Goal: Task Accomplishment & Management: Use online tool/utility

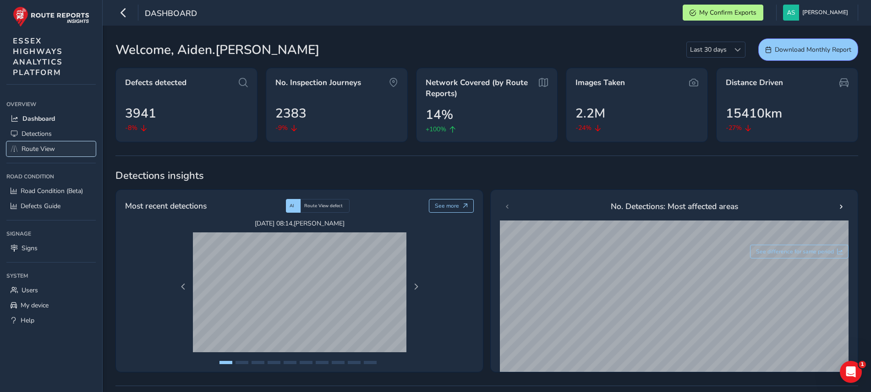
click at [69, 148] on link "Route View" at bounding box center [50, 149] width 89 height 15
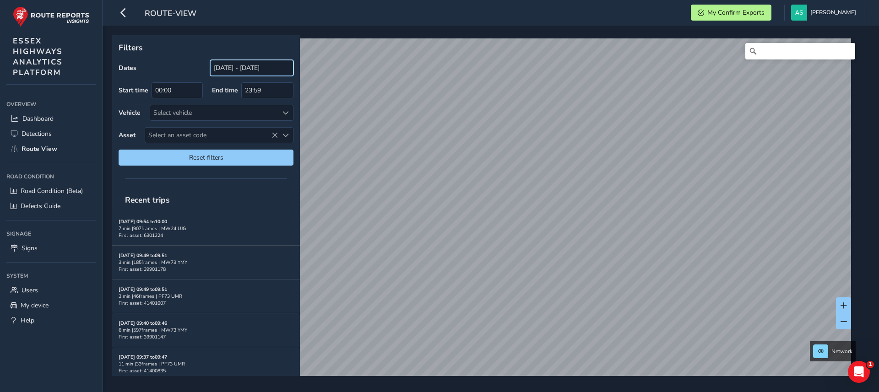
click at [239, 67] on input "[DATE] - [DATE]" at bounding box center [251, 68] width 83 height 16
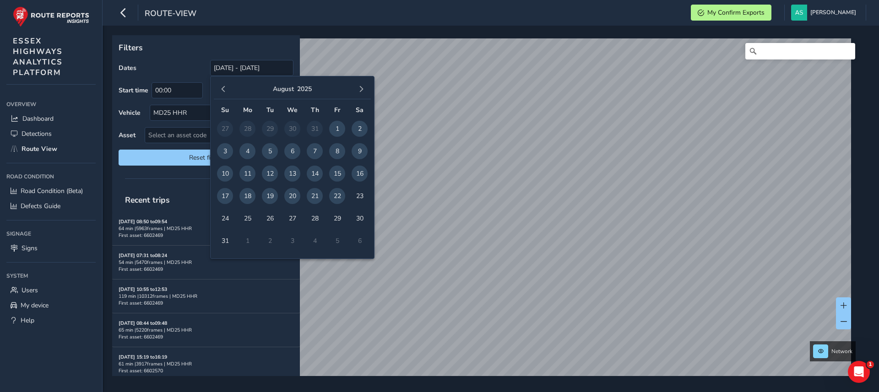
click at [293, 198] on span "20" at bounding box center [292, 196] width 16 height 16
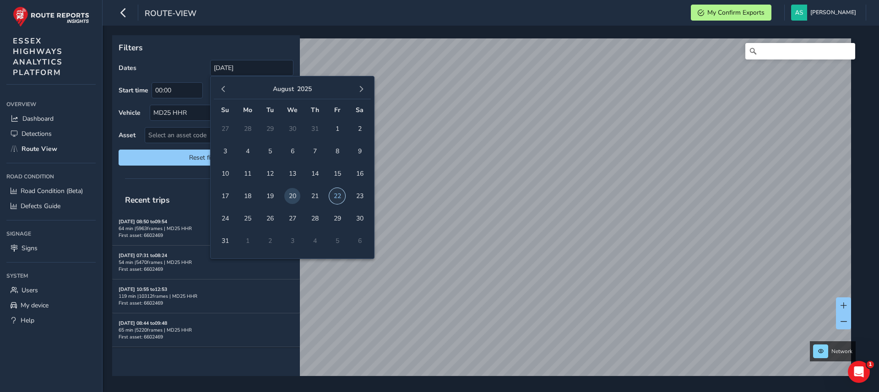
click at [338, 197] on span "22" at bounding box center [337, 196] width 16 height 16
type input "[DATE] - [DATE]"
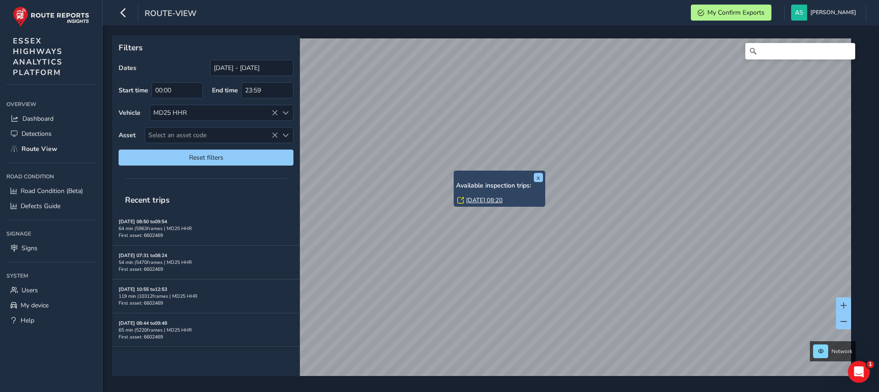
click at [479, 198] on link "[DATE] 08:20" at bounding box center [484, 200] width 37 height 8
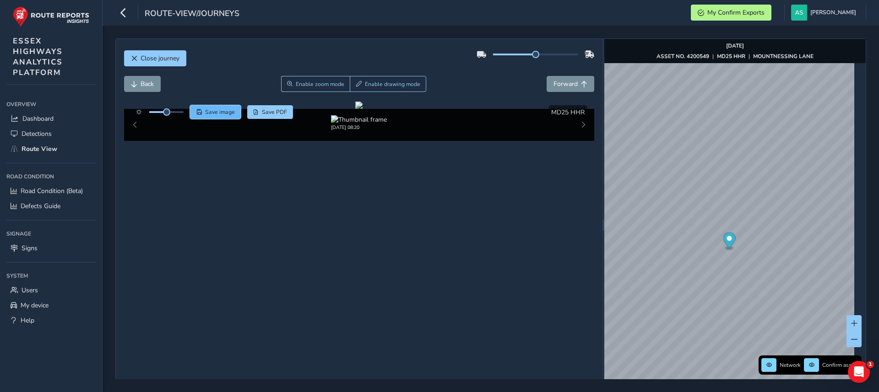
click at [223, 111] on span "Save image" at bounding box center [220, 112] width 30 height 7
click at [803, 234] on img "Preview frame" at bounding box center [814, 230] width 23 height 7
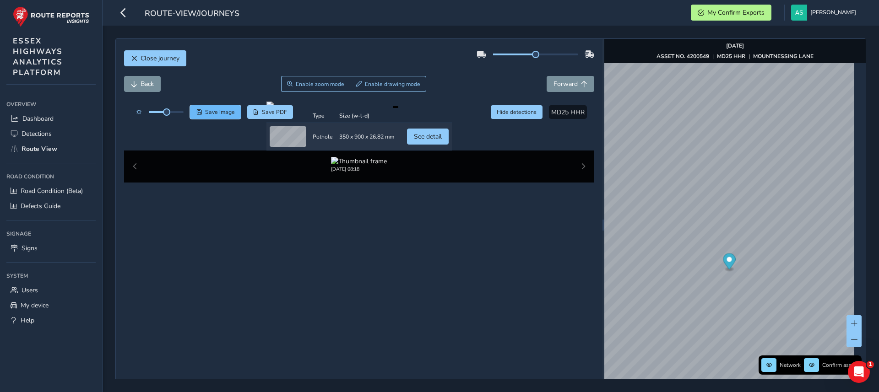
click at [213, 112] on span "Save image" at bounding box center [220, 112] width 30 height 7
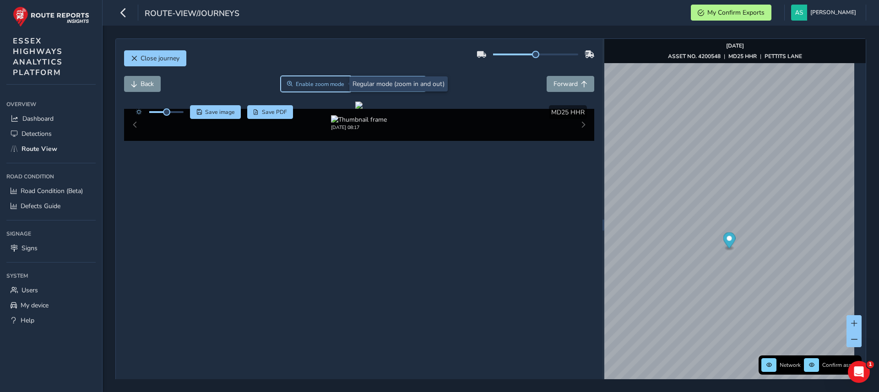
click at [339, 86] on span "Enable zoom mode" at bounding box center [320, 84] width 49 height 7
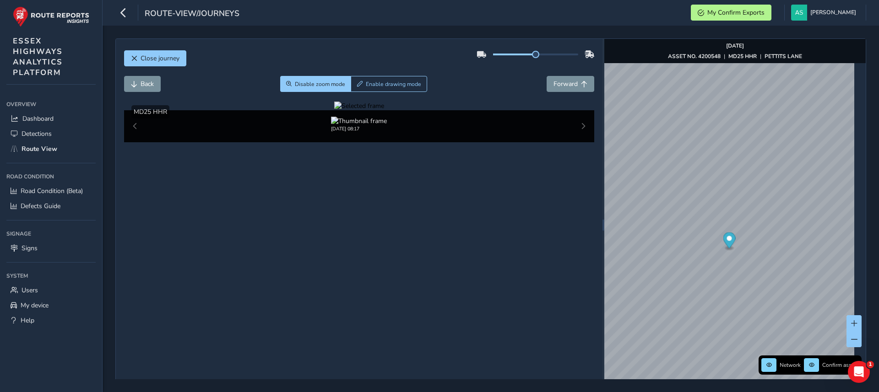
click at [384, 110] on div at bounding box center [359, 106] width 50 height 9
click at [455, 228] on img at bounding box center [385, 241] width 1319 height 742
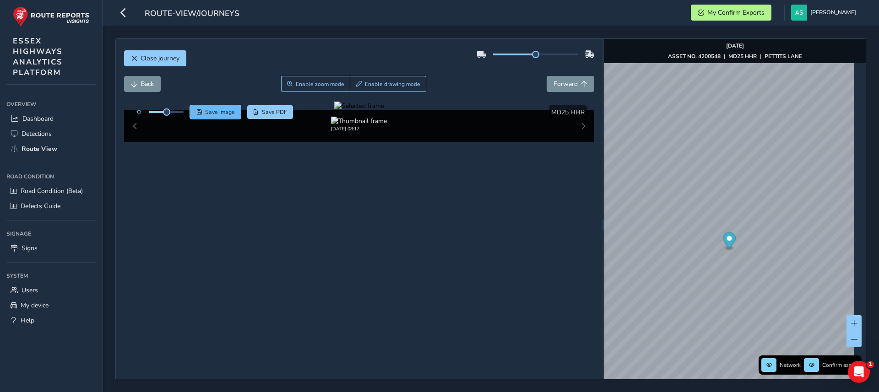
click at [217, 114] on span "Save image" at bounding box center [220, 112] width 30 height 7
click at [565, 80] on span "Forward" at bounding box center [566, 84] width 24 height 9
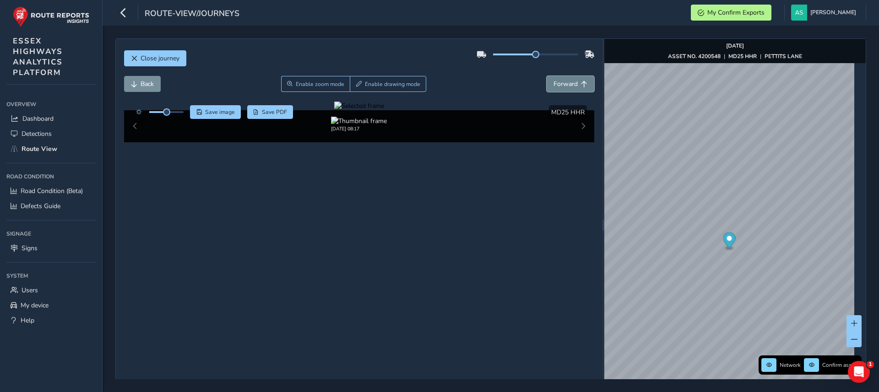
click at [565, 80] on span "Forward" at bounding box center [566, 84] width 24 height 9
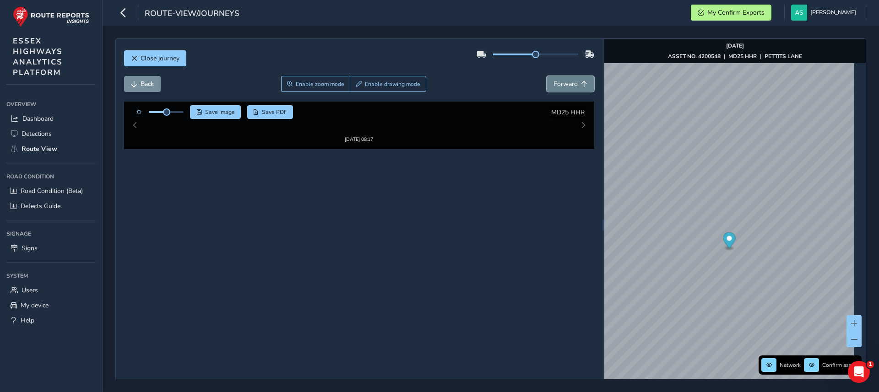
click at [565, 80] on span "Forward" at bounding box center [566, 84] width 24 height 9
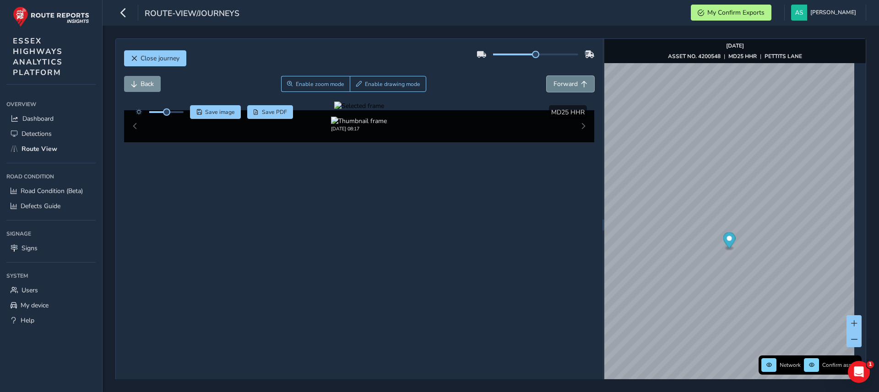
click at [565, 80] on span "Forward" at bounding box center [566, 84] width 24 height 9
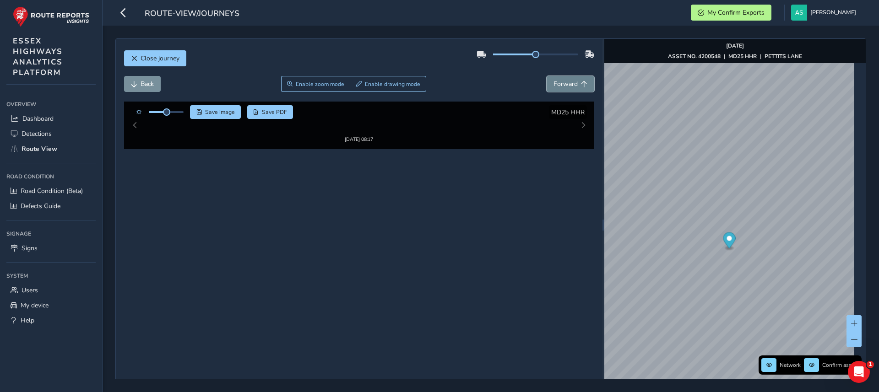
click at [565, 80] on span "Forward" at bounding box center [566, 84] width 24 height 9
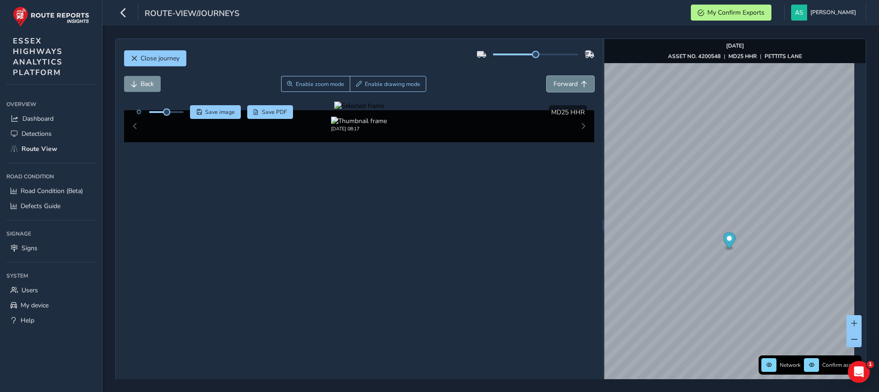
click at [565, 80] on span "Forward" at bounding box center [566, 84] width 24 height 9
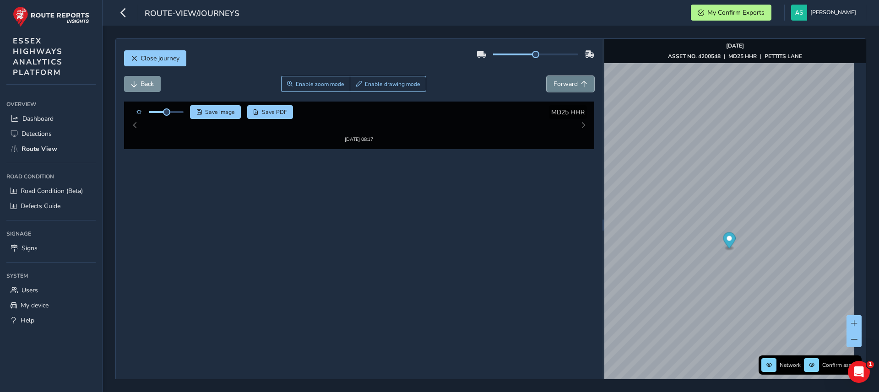
click at [565, 80] on span "Forward" at bounding box center [566, 84] width 24 height 9
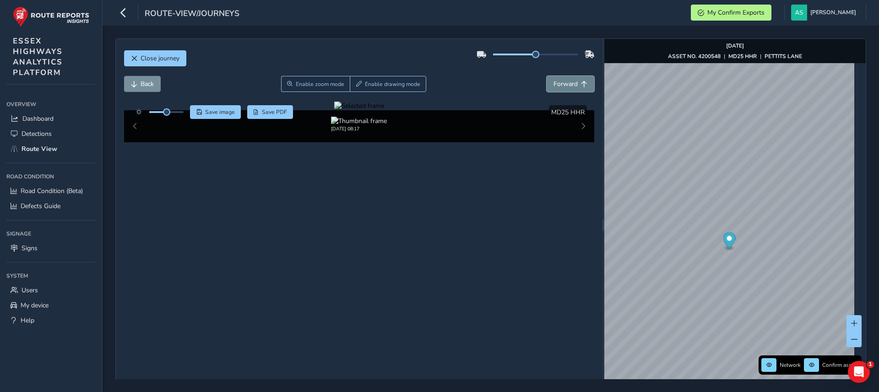
click at [565, 80] on span "Forward" at bounding box center [566, 84] width 24 height 9
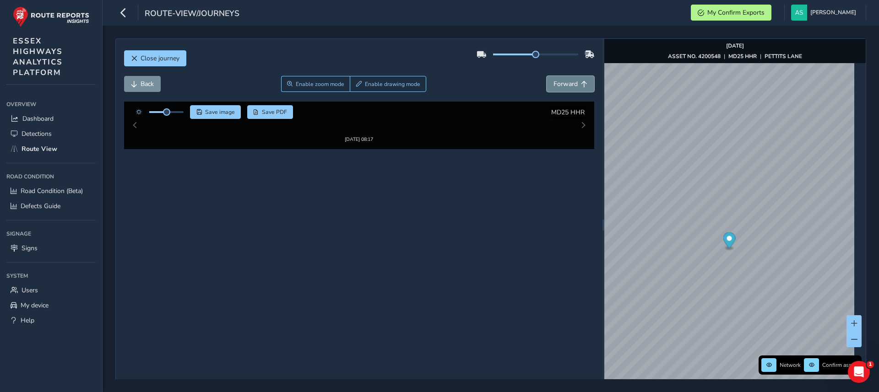
click at [565, 80] on span "Forward" at bounding box center [566, 84] width 24 height 9
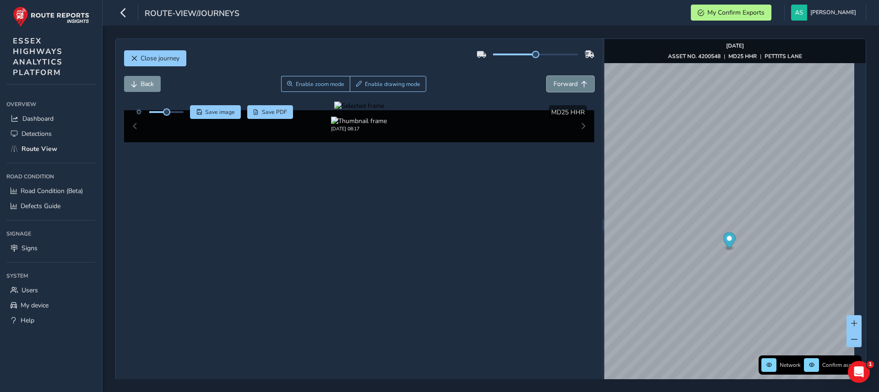
click at [565, 80] on span "Forward" at bounding box center [566, 84] width 24 height 9
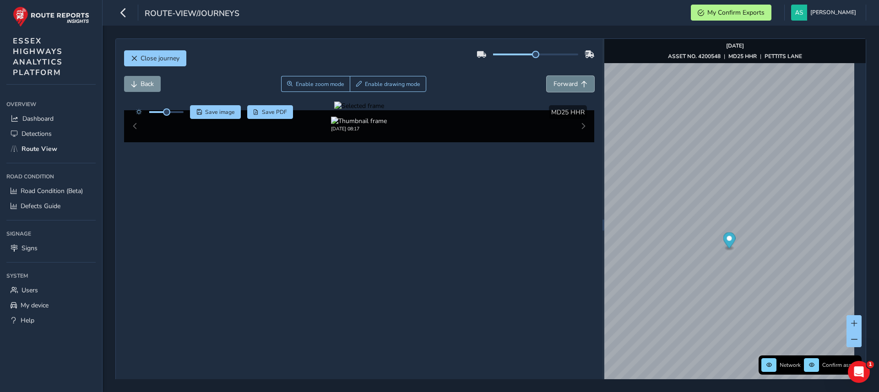
click at [565, 80] on span "Forward" at bounding box center [566, 84] width 24 height 9
click at [306, 81] on span "Enable zoom mode" at bounding box center [320, 84] width 49 height 7
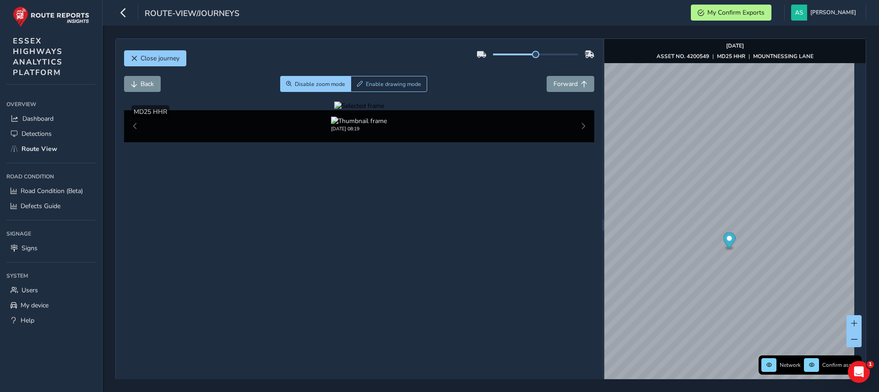
click at [384, 110] on div at bounding box center [359, 106] width 50 height 9
click at [512, 205] on img at bounding box center [281, 284] width 1319 height 742
click at [563, 84] on span "Forward" at bounding box center [566, 84] width 24 height 9
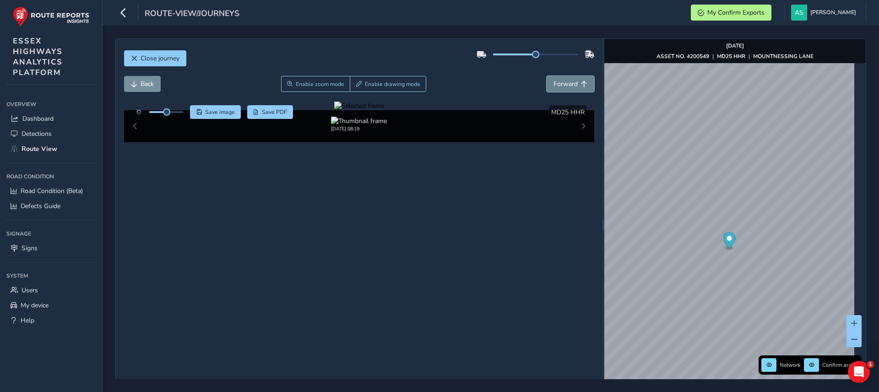
click at [563, 84] on span "Forward" at bounding box center [566, 84] width 24 height 9
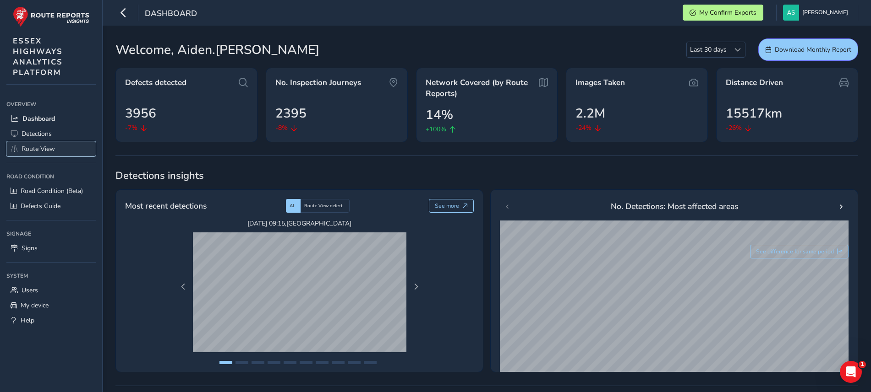
click at [34, 145] on span "Route View" at bounding box center [38, 149] width 33 height 9
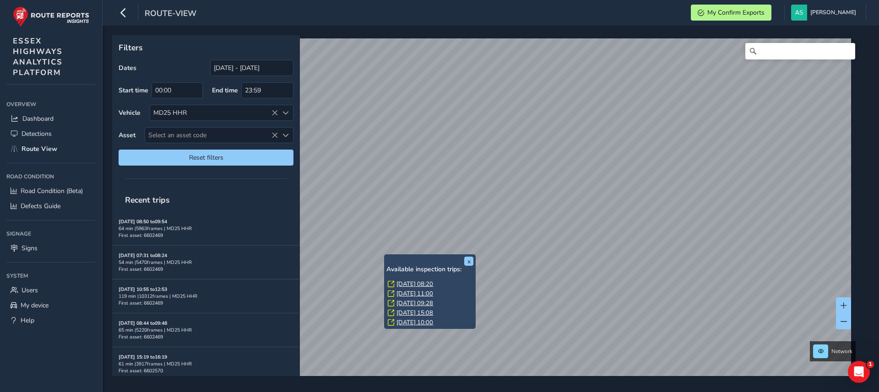
click at [409, 281] on link "[DATE] 08:20" at bounding box center [415, 284] width 37 height 8
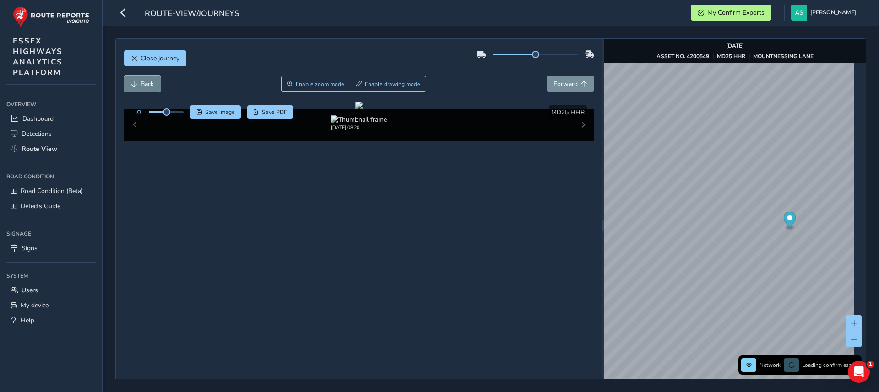
click at [142, 86] on span "Back" at bounding box center [147, 84] width 13 height 9
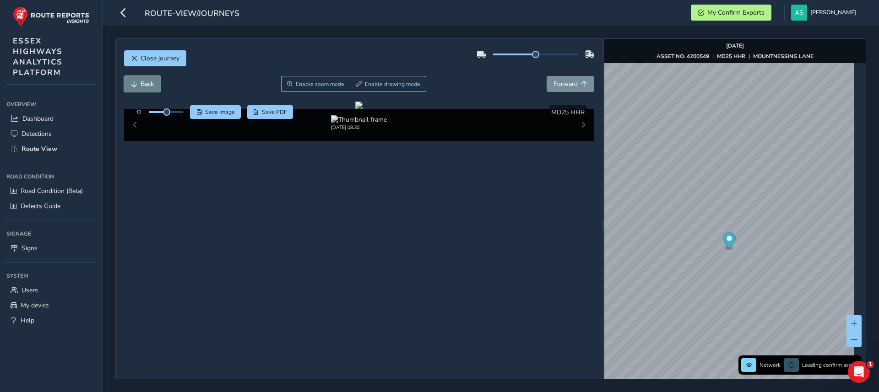
click at [142, 86] on span "Back" at bounding box center [147, 84] width 13 height 9
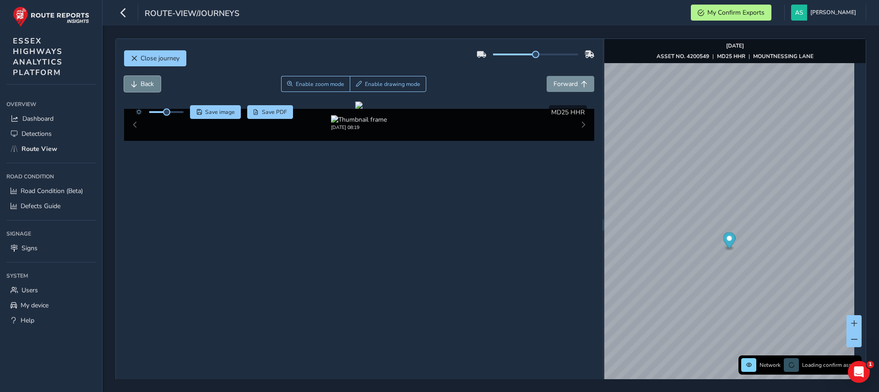
click at [142, 86] on span "Back" at bounding box center [147, 84] width 13 height 9
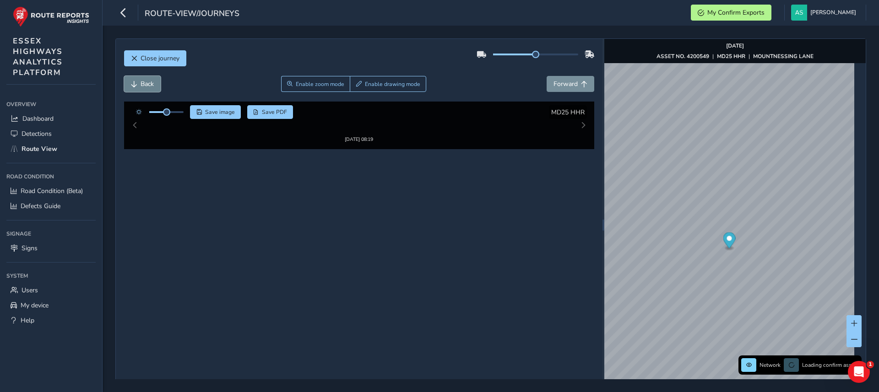
click at [142, 86] on span "Back" at bounding box center [147, 84] width 13 height 9
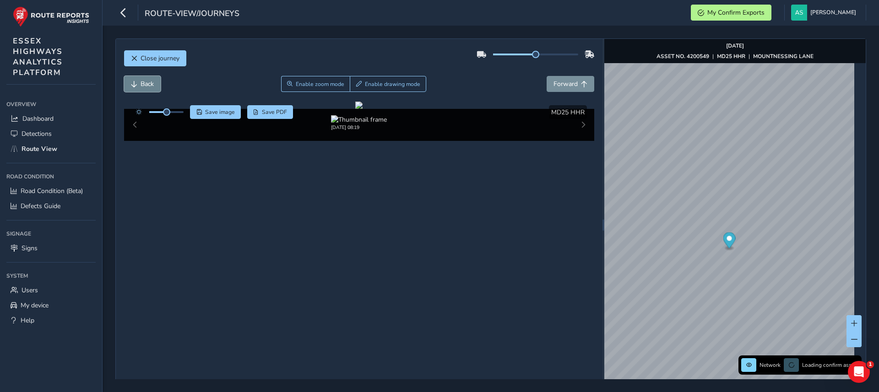
click at [142, 86] on span "Back" at bounding box center [147, 84] width 13 height 9
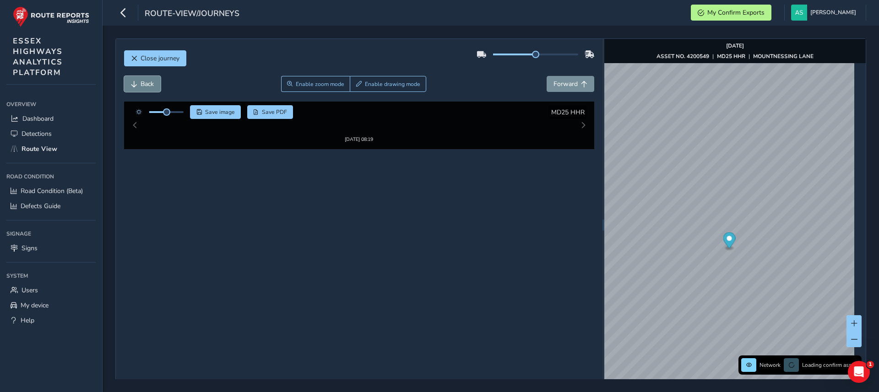
click at [142, 86] on span "Back" at bounding box center [147, 84] width 13 height 9
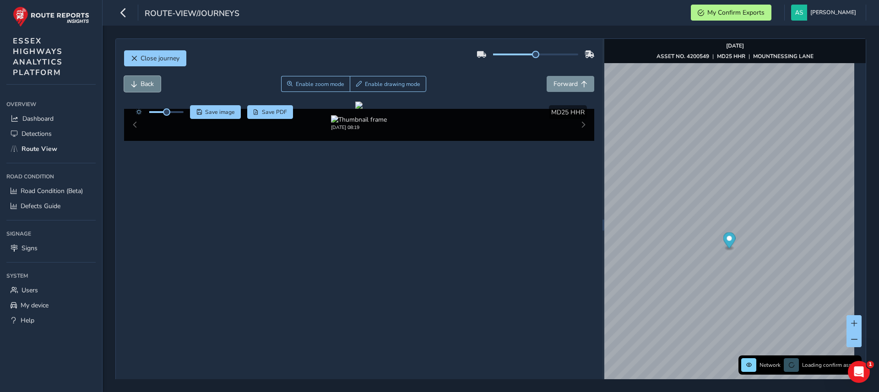
click at [142, 86] on span "Back" at bounding box center [147, 84] width 13 height 9
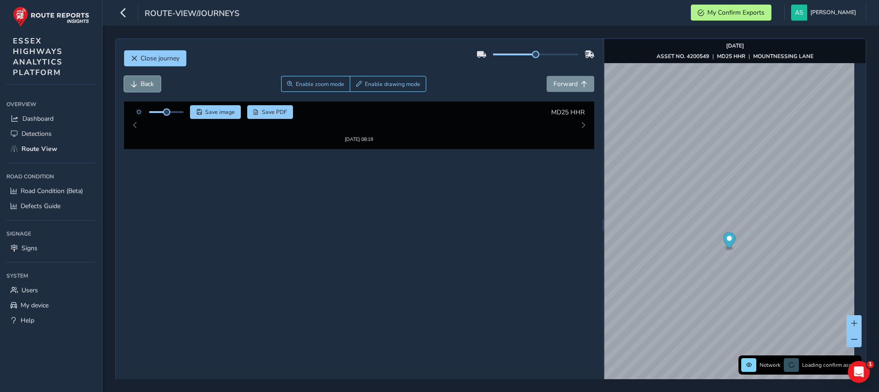
click at [142, 86] on span "Back" at bounding box center [147, 84] width 13 height 9
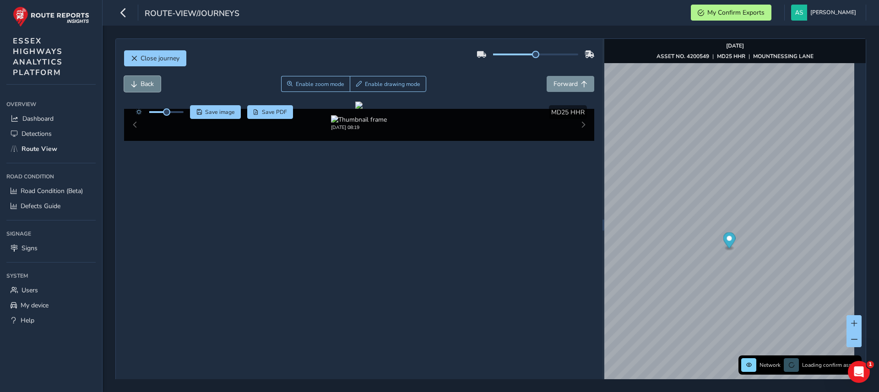
click at [142, 86] on span "Back" at bounding box center [147, 84] width 13 height 9
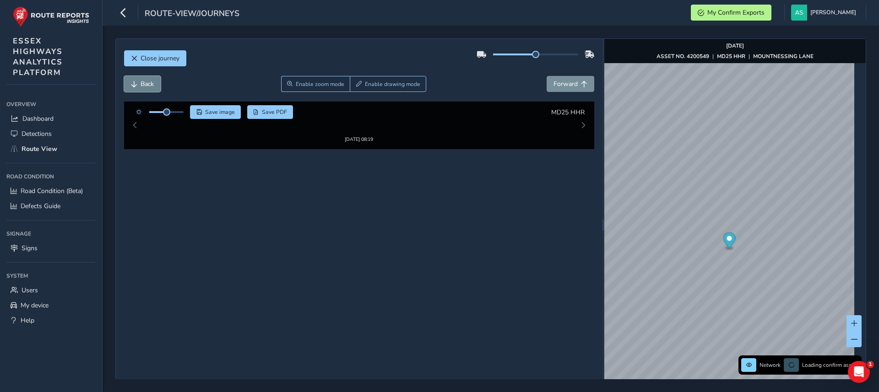
click at [142, 86] on span "Back" at bounding box center [147, 84] width 13 height 9
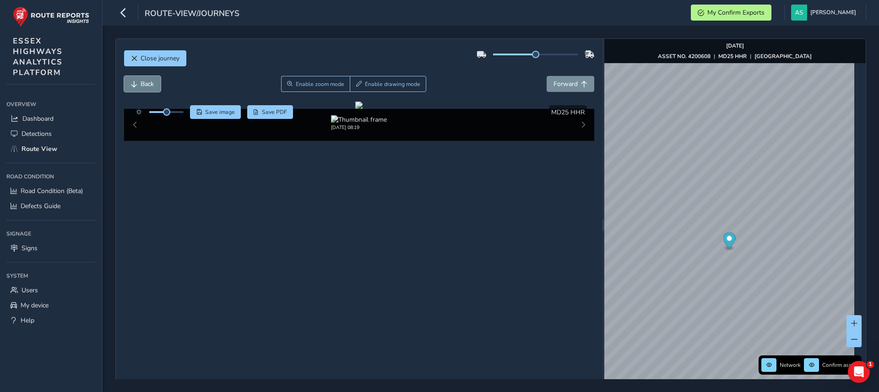
click at [131, 81] on span "Back" at bounding box center [134, 84] width 6 height 6
click at [555, 82] on span "Forward" at bounding box center [566, 84] width 24 height 9
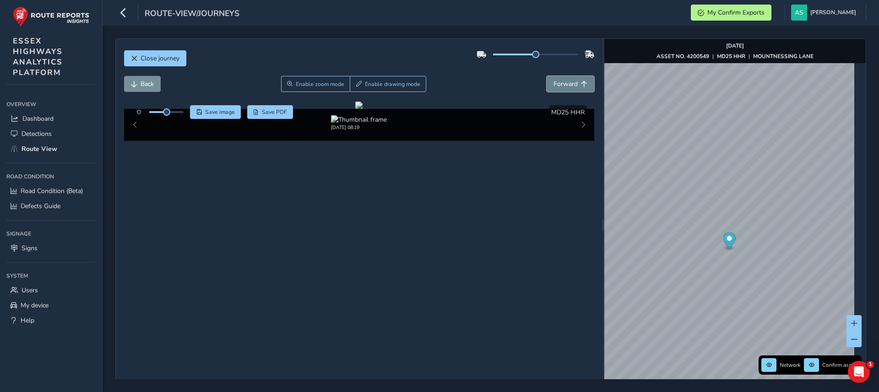
click at [555, 82] on span "Forward" at bounding box center [566, 84] width 24 height 9
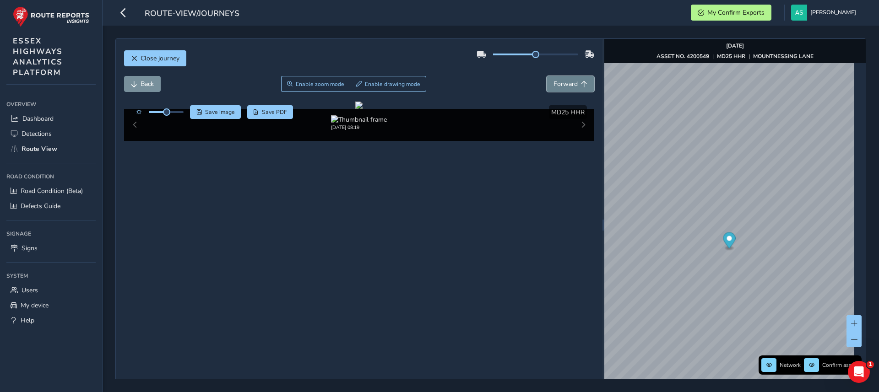
click at [555, 82] on span "Forward" at bounding box center [566, 84] width 24 height 9
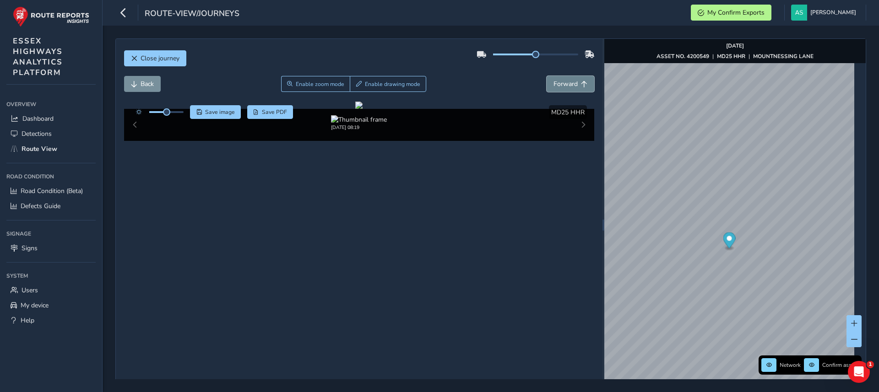
click at [555, 82] on span "Forward" at bounding box center [566, 84] width 24 height 9
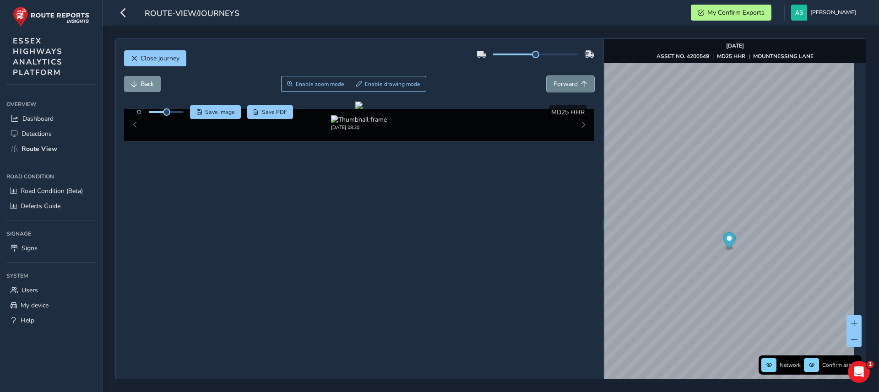
click at [555, 82] on span "Forward" at bounding box center [566, 84] width 24 height 9
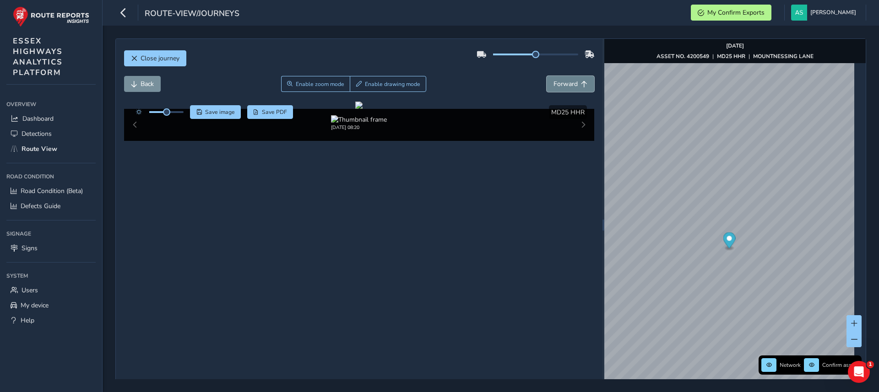
click at [555, 82] on span "Forward" at bounding box center [566, 84] width 24 height 9
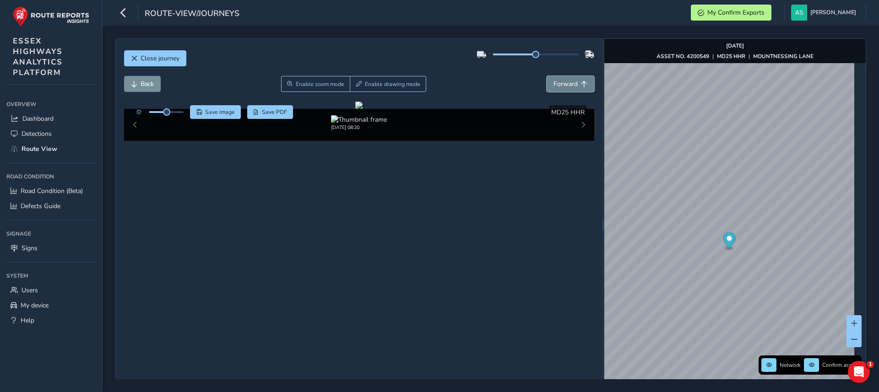
click at [555, 82] on span "Forward" at bounding box center [566, 84] width 24 height 9
click at [144, 83] on span "Back" at bounding box center [147, 84] width 13 height 9
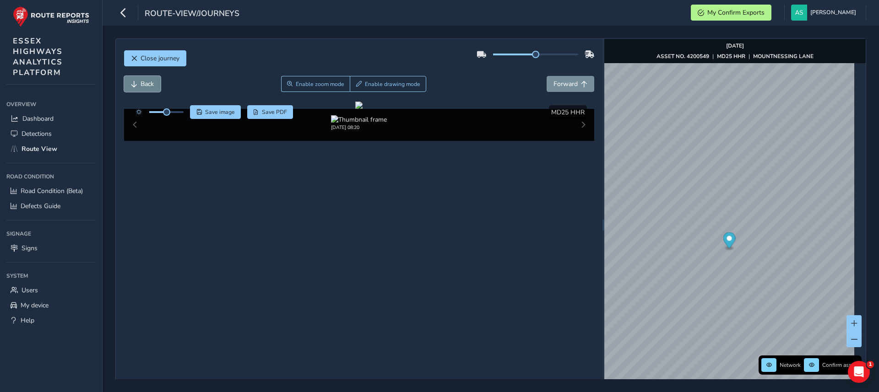
click at [144, 83] on span "Back" at bounding box center [147, 84] width 13 height 9
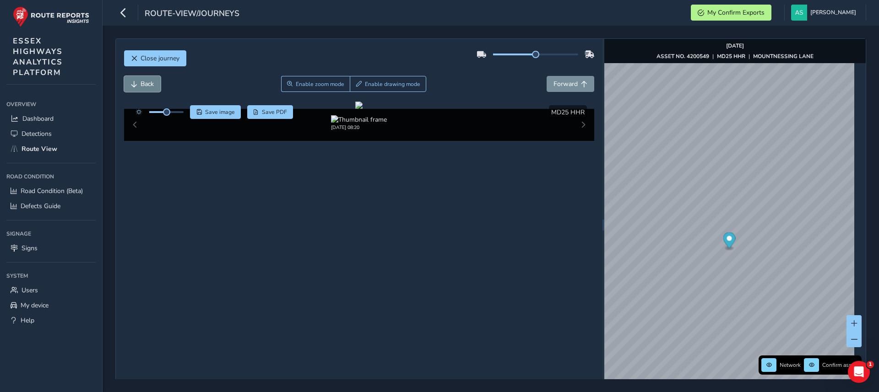
click at [144, 83] on span "Back" at bounding box center [147, 84] width 13 height 9
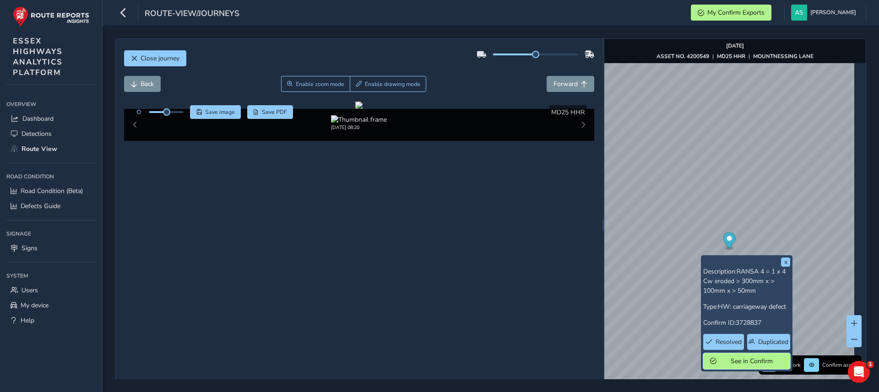
click at [746, 360] on span "See in Confirm" at bounding box center [752, 361] width 64 height 9
click at [725, 345] on span "Resolved" at bounding box center [729, 342] width 26 height 9
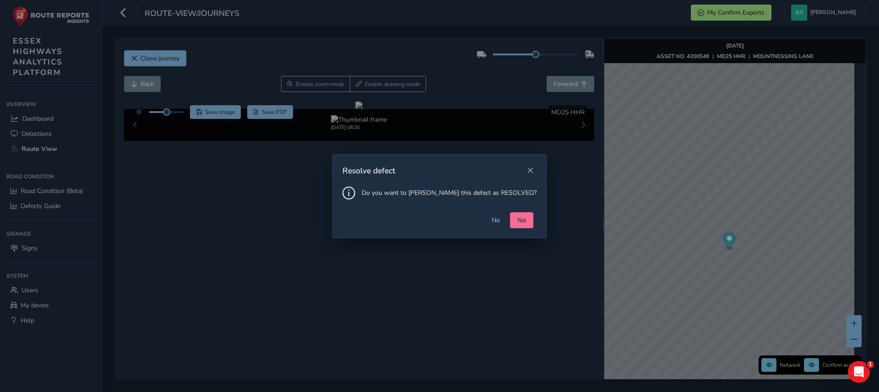
click at [513, 219] on button "Yes" at bounding box center [521, 220] width 23 height 16
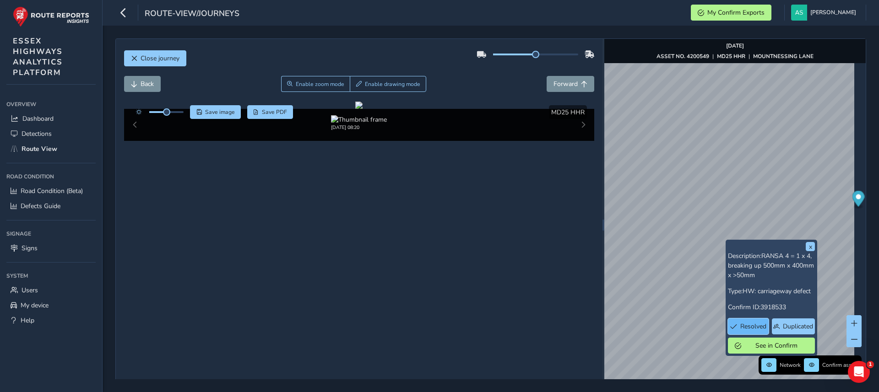
click at [750, 322] on span "Resolved" at bounding box center [754, 326] width 26 height 9
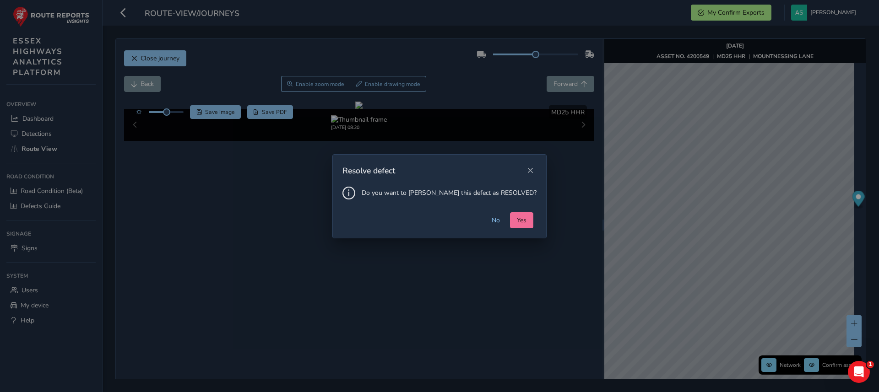
click at [517, 218] on span "Yes" at bounding box center [522, 220] width 10 height 9
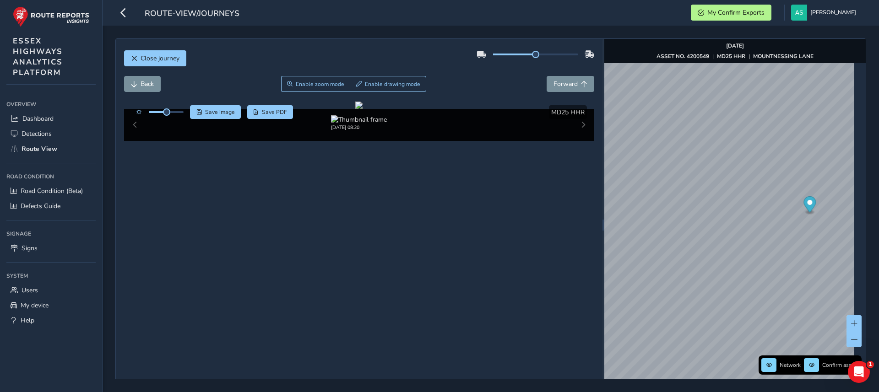
click at [595, 308] on div "Close journey Back Enable zoom mode Enable drawing mode Forward Click and Drag …" at bounding box center [490, 225] width 751 height 374
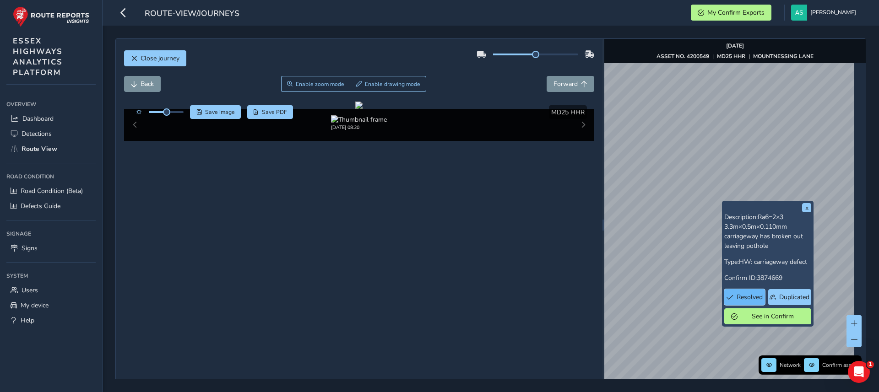
click at [746, 294] on span "Resolved" at bounding box center [750, 297] width 26 height 9
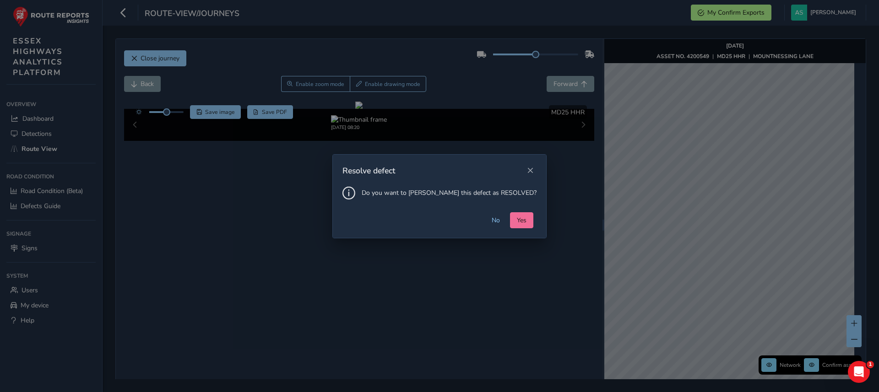
click at [517, 223] on span "Yes" at bounding box center [522, 220] width 10 height 9
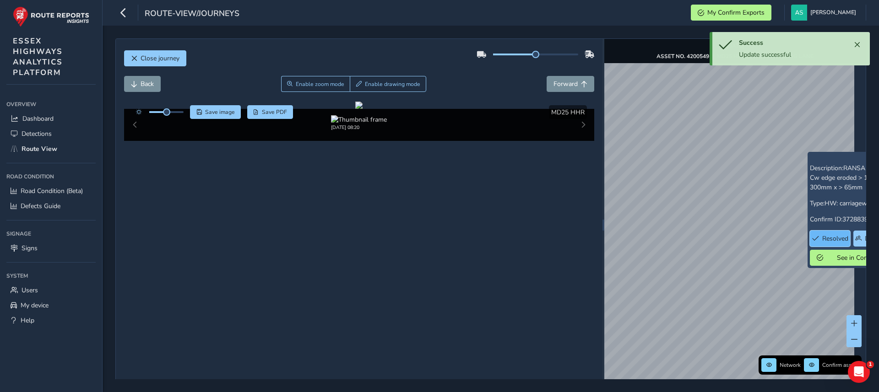
click at [821, 235] on button "Resolved" at bounding box center [830, 239] width 41 height 16
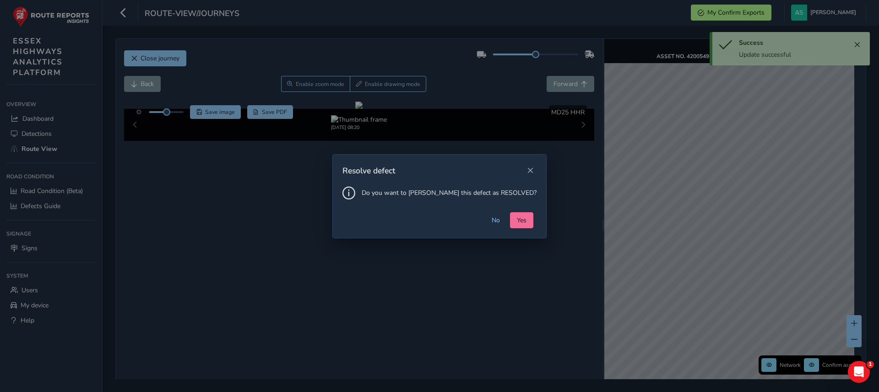
click at [517, 221] on span "Yes" at bounding box center [522, 220] width 10 height 9
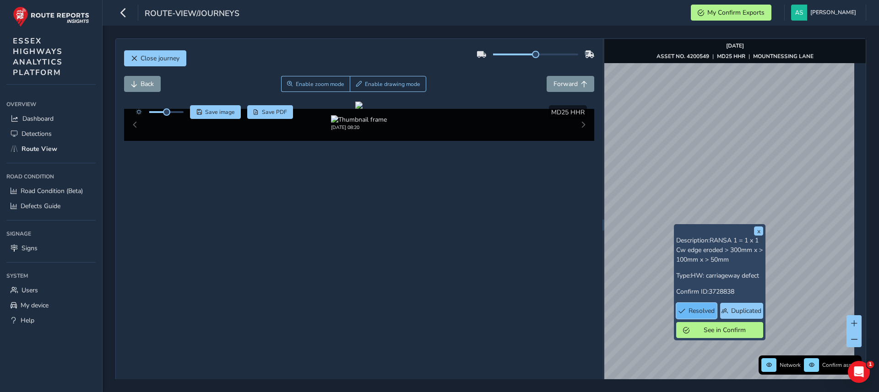
click at [702, 311] on span "Resolved" at bounding box center [702, 311] width 26 height 9
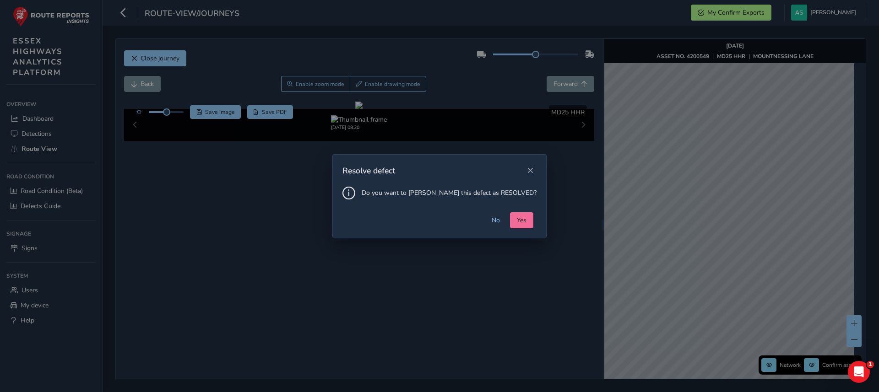
click at [517, 223] on span "Yes" at bounding box center [522, 220] width 10 height 9
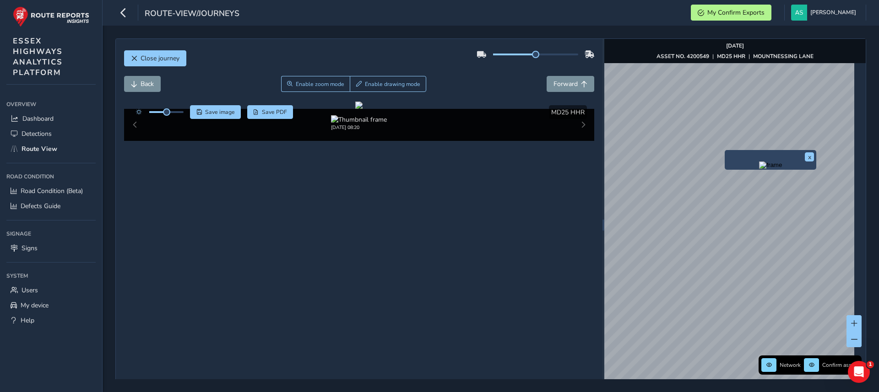
click at [759, 169] on img "Preview frame" at bounding box center [770, 165] width 23 height 7
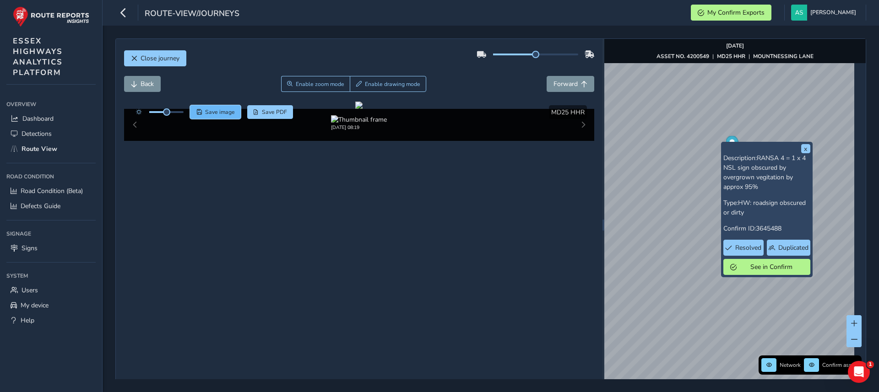
click at [205, 110] on span "Save image" at bounding box center [220, 112] width 30 height 7
click at [557, 82] on span "Forward" at bounding box center [566, 84] width 24 height 9
click at [556, 81] on span "Forward" at bounding box center [566, 84] width 24 height 9
click at [222, 114] on span "Save image" at bounding box center [220, 112] width 30 height 7
click at [137, 59] on button "Close journey" at bounding box center [155, 58] width 62 height 16
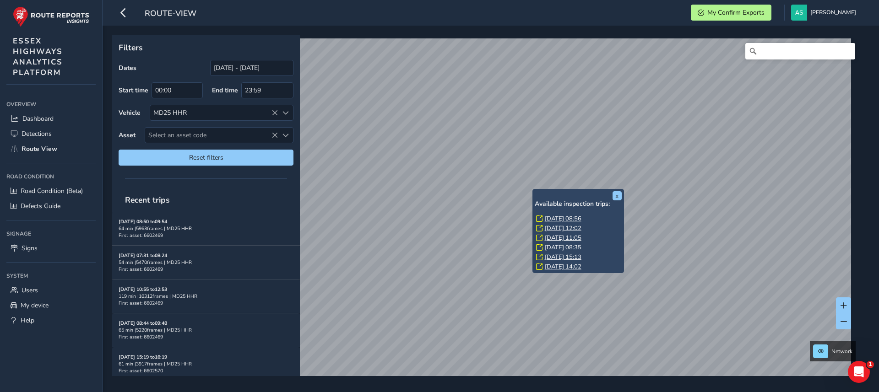
click at [560, 226] on link "Wed, 20 Aug, 12:02" at bounding box center [563, 228] width 37 height 8
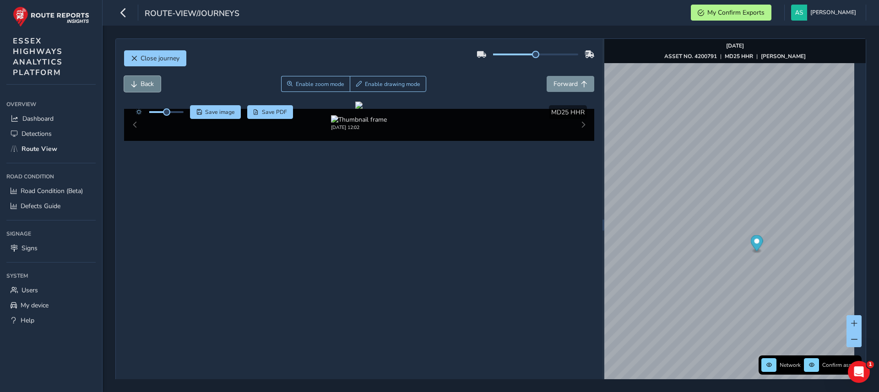
click at [145, 83] on span "Back" at bounding box center [147, 84] width 13 height 9
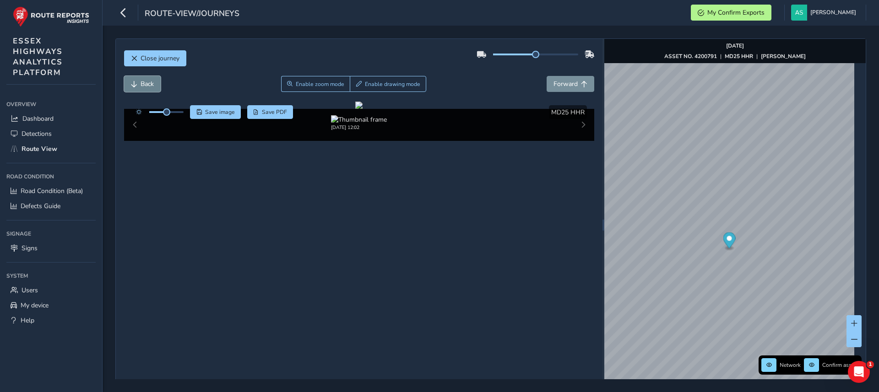
click at [145, 83] on span "Back" at bounding box center [147, 84] width 13 height 9
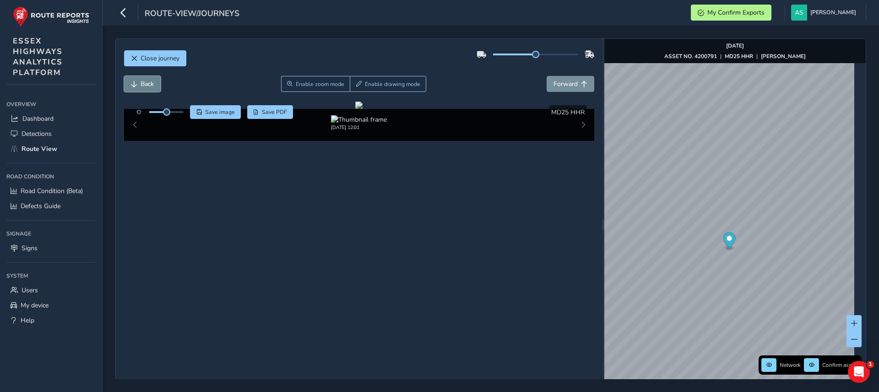
click at [145, 83] on span "Back" at bounding box center [147, 84] width 13 height 9
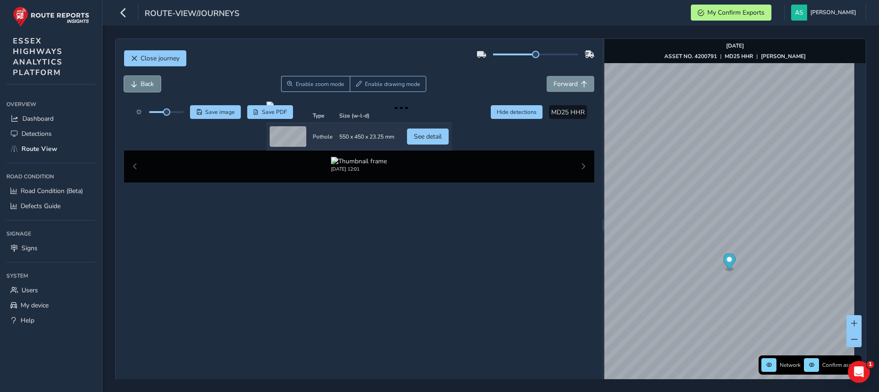
click at [145, 83] on span "Back" at bounding box center [147, 84] width 13 height 9
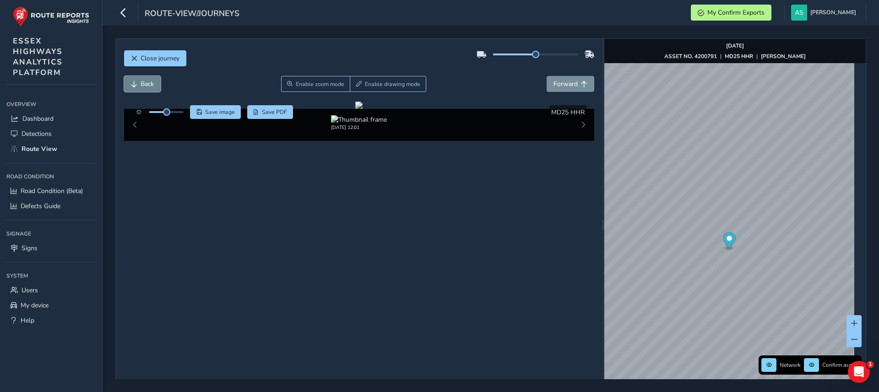
click at [145, 83] on span "Back" at bounding box center [147, 84] width 13 height 9
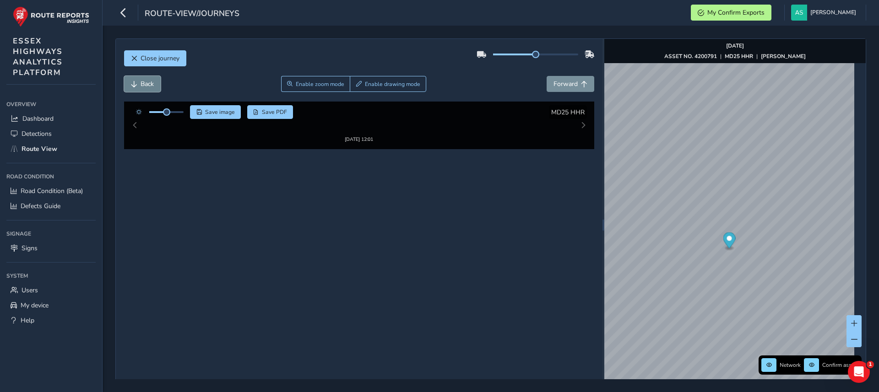
click at [145, 83] on span "Back" at bounding box center [147, 84] width 13 height 9
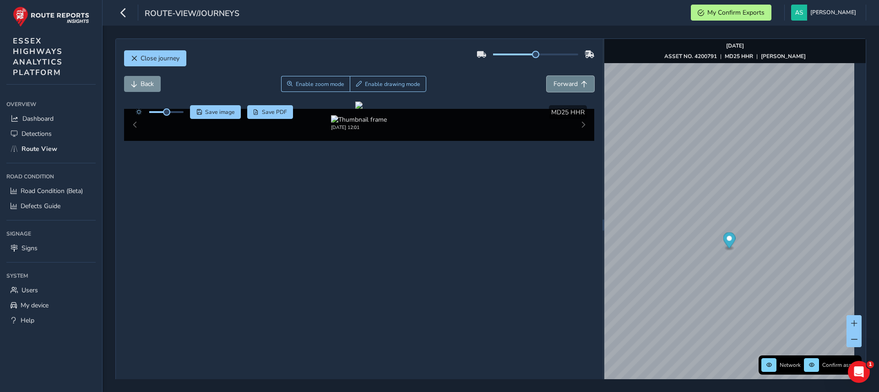
click at [554, 87] on span "Forward" at bounding box center [566, 84] width 24 height 9
click at [554, 86] on span "Forward" at bounding box center [566, 84] width 24 height 9
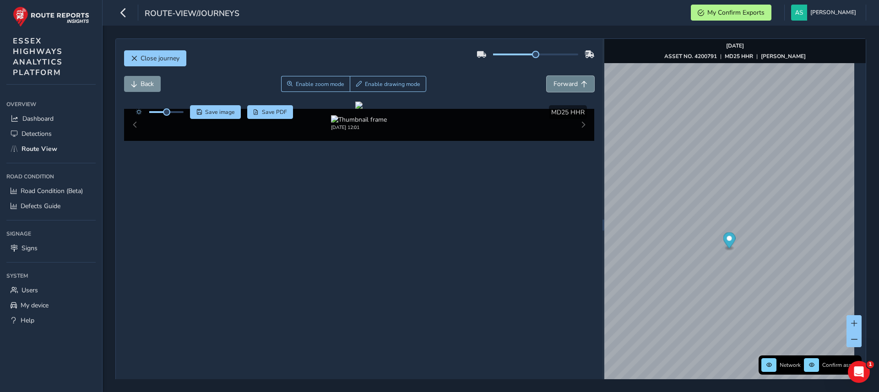
click at [554, 86] on span "Forward" at bounding box center [566, 84] width 24 height 9
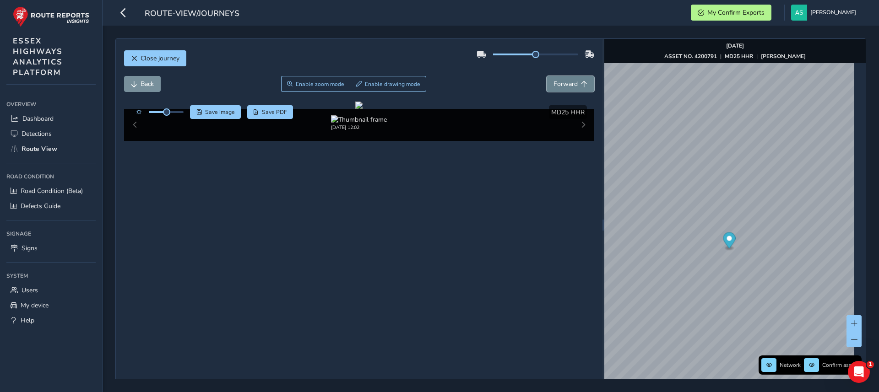
click at [554, 86] on span "Forward" at bounding box center [566, 84] width 24 height 9
click at [136, 76] on button "Back" at bounding box center [142, 84] width 37 height 16
click at [140, 76] on button "Back" at bounding box center [142, 84] width 37 height 16
click at [141, 76] on button "Back" at bounding box center [142, 84] width 37 height 16
click at [158, 60] on span "Close journey" at bounding box center [160, 58] width 39 height 9
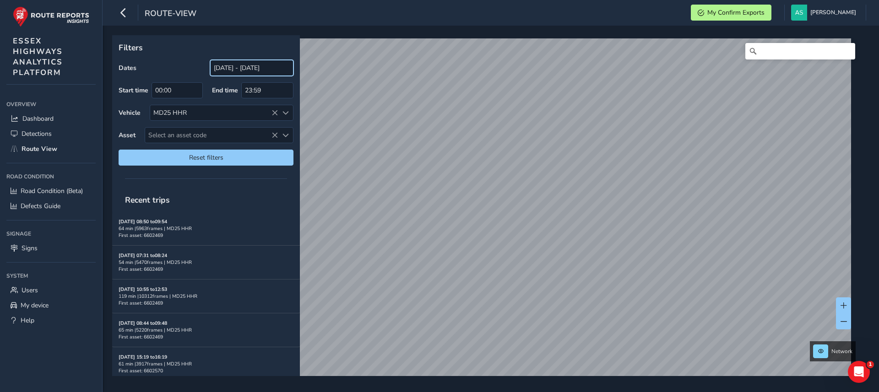
click at [250, 63] on input "[DATE] - [DATE]" at bounding box center [251, 68] width 83 height 16
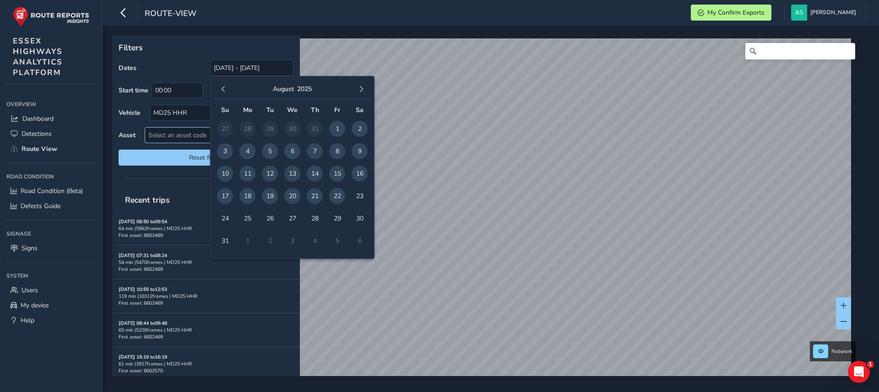
click at [208, 134] on span "Select an asset code" at bounding box center [211, 135] width 133 height 15
click at [252, 69] on input "[DATE] - [DATE]" at bounding box center [251, 68] width 83 height 16
click at [315, 197] on span "21" at bounding box center [315, 196] width 16 height 16
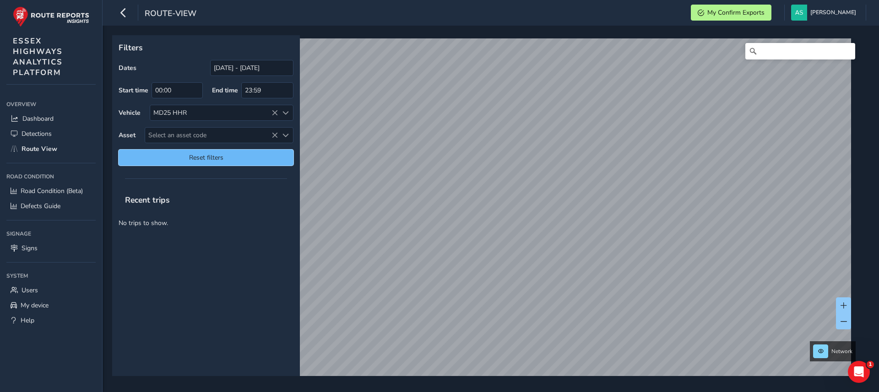
click at [209, 157] on span "Reset filters" at bounding box center [205, 157] width 161 height 9
type input "[DATE] - [DATE]"
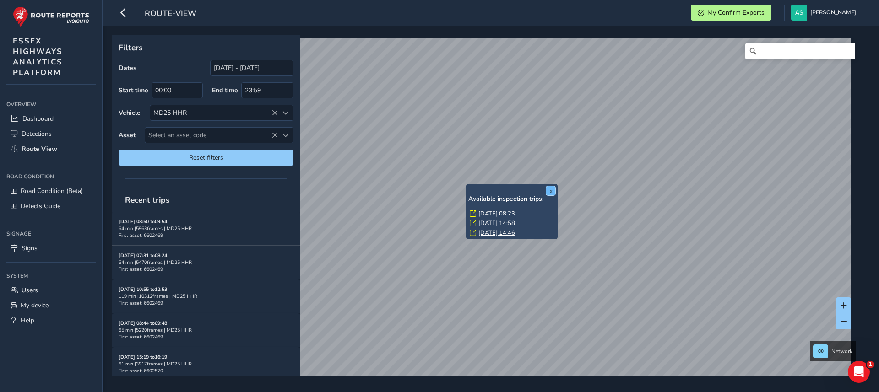
click at [551, 192] on button "x" at bounding box center [550, 190] width 9 height 9
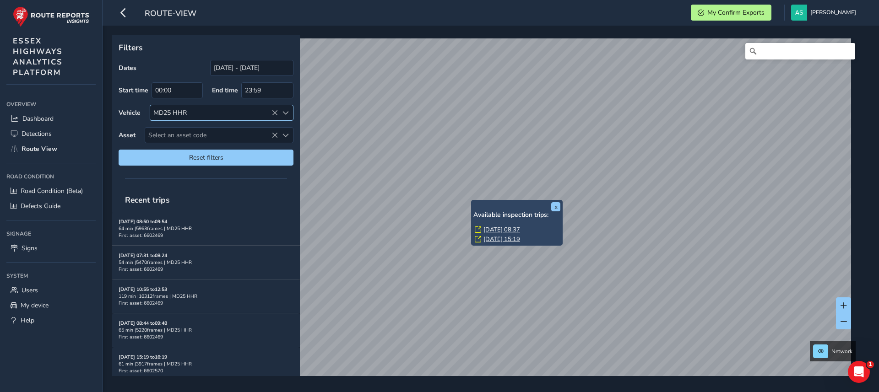
click at [252, 112] on div "MD25 HHR" at bounding box center [214, 112] width 128 height 15
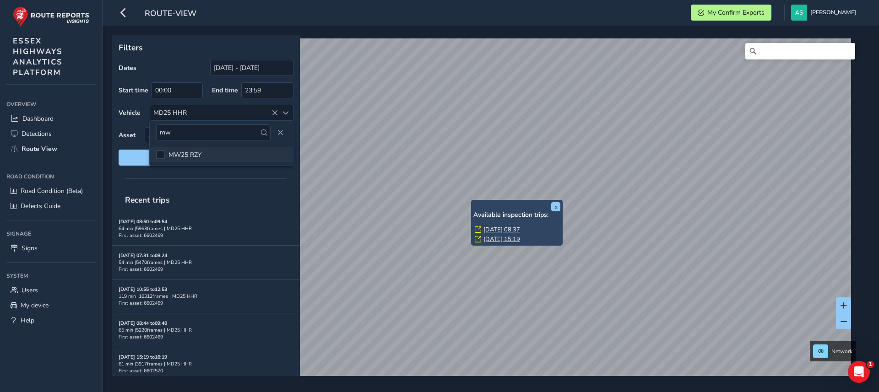
type input "mw"
click at [183, 154] on span "MW25 RZY" at bounding box center [185, 155] width 33 height 9
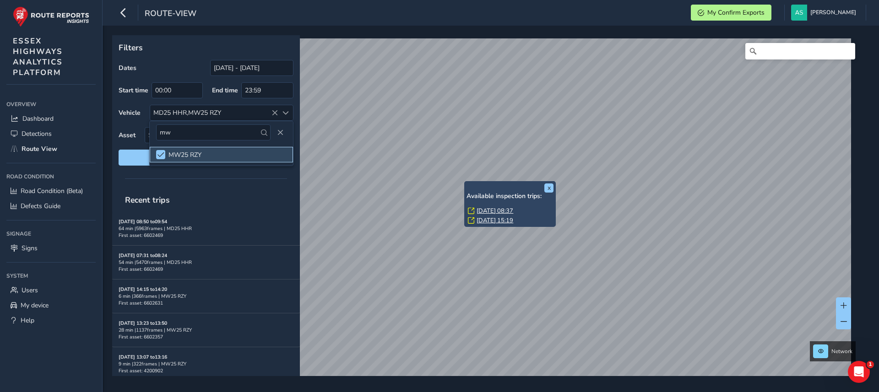
click at [220, 156] on li "MW25 RZY" at bounding box center [221, 155] width 143 height 16
click at [227, 148] on li "MW25 RZY" at bounding box center [221, 155] width 143 height 16
click at [177, 111] on div "MD25 HHR,MW25 RZY" at bounding box center [214, 112] width 128 height 15
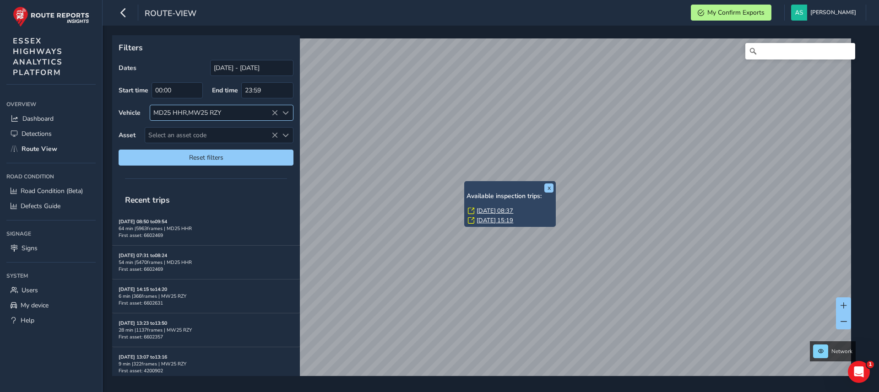
click at [188, 111] on div "MD25 HHR,MW25 RZY" at bounding box center [214, 112] width 128 height 15
click at [185, 113] on div "MD25 HHR,MW25 RZY" at bounding box center [214, 112] width 128 height 15
click at [185, 109] on div "MD25 HHR,MW25 RZY" at bounding box center [214, 112] width 128 height 15
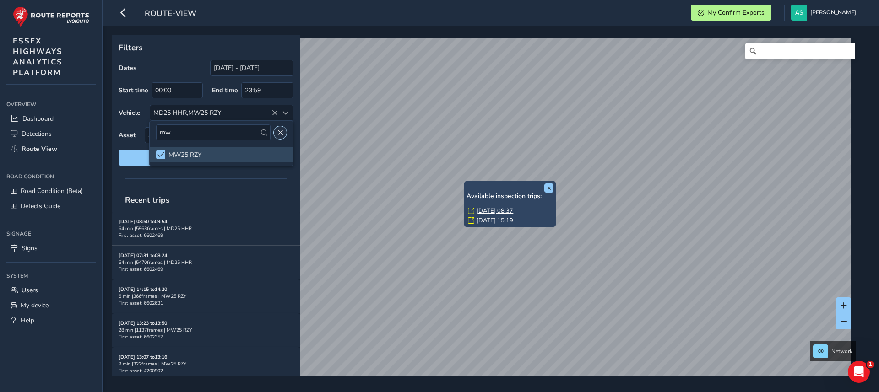
click at [284, 130] on button "Close" at bounding box center [280, 132] width 13 height 13
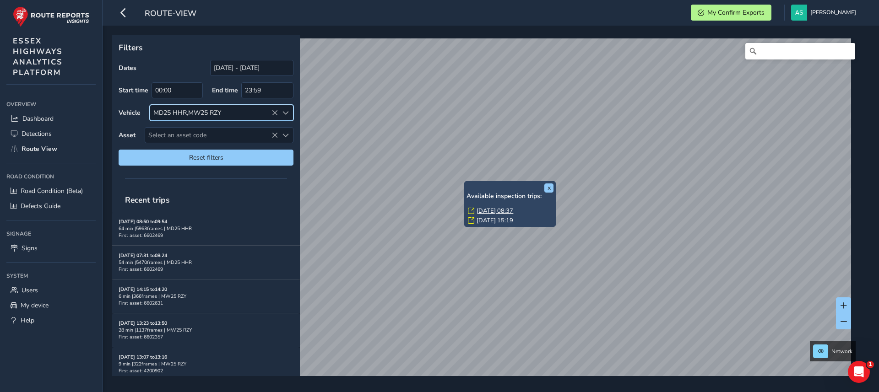
click at [192, 104] on div "Dates 23/07/2025 - 22/08/2025 Start time 00:00 End time 23:59 Vehicle MD25 HHR,…" at bounding box center [206, 113] width 175 height 106
click at [190, 113] on div "MD25 HHR,MW25 RZY" at bounding box center [214, 112] width 128 height 15
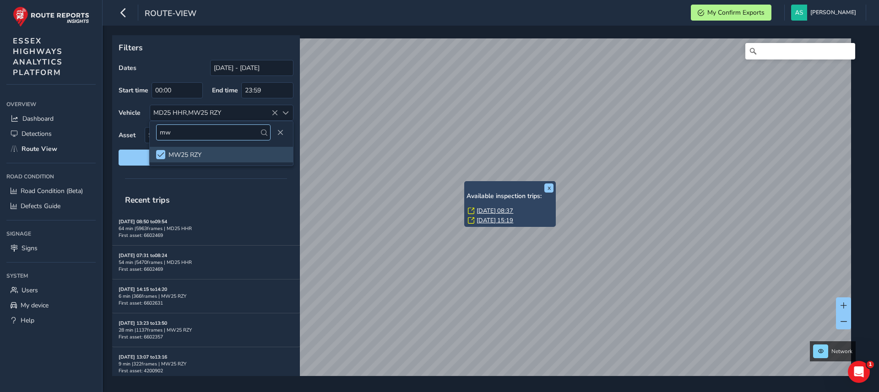
type input "m"
click at [160, 152] on span at bounding box center [161, 155] width 7 height 6
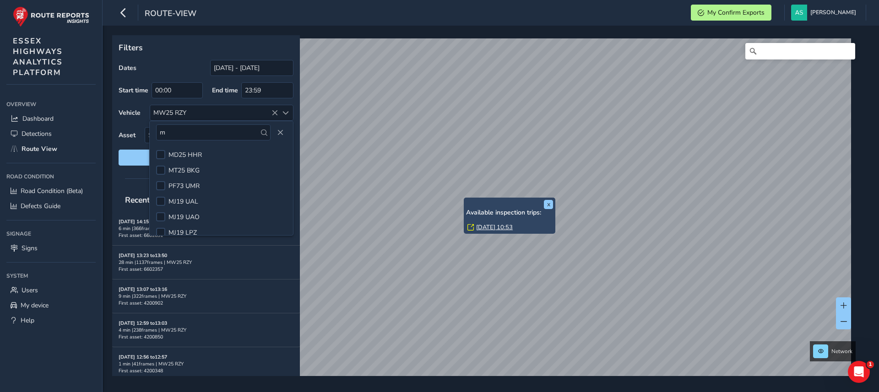
click at [487, 225] on link "Thu, 21 Aug, 10:53" at bounding box center [494, 227] width 37 height 8
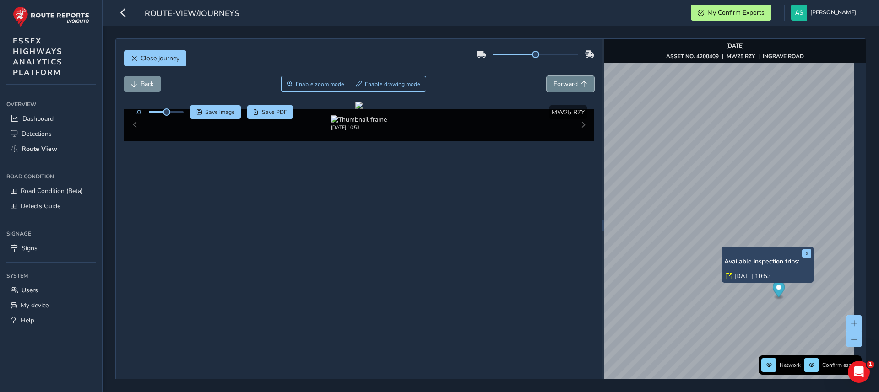
click at [554, 86] on span "Forward" at bounding box center [566, 84] width 24 height 9
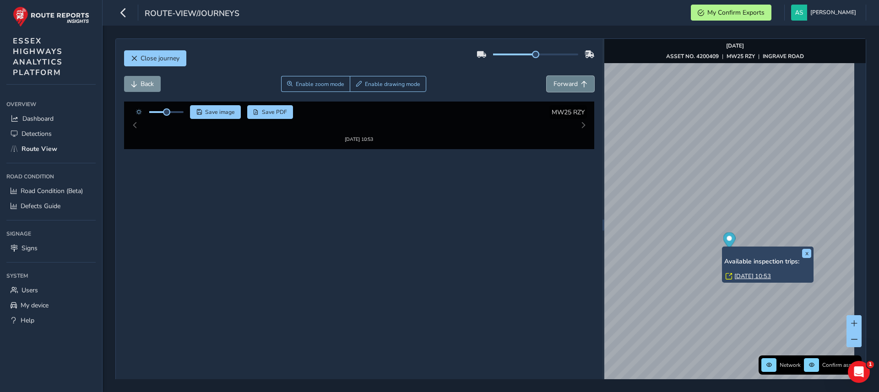
click at [554, 86] on span "Forward" at bounding box center [566, 84] width 24 height 9
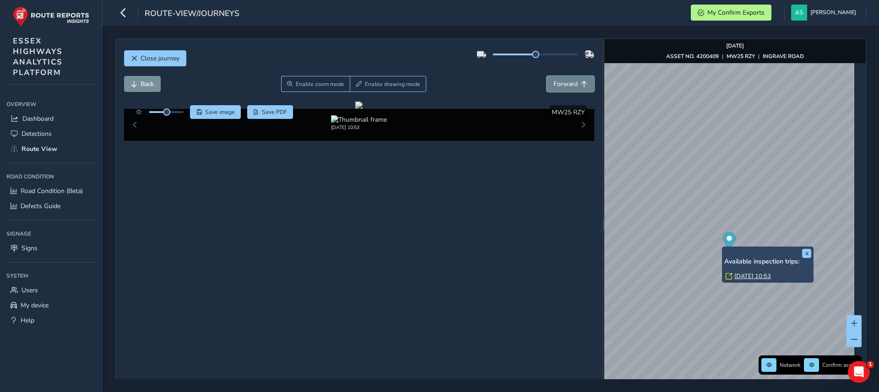
click at [554, 86] on span "Forward" at bounding box center [566, 84] width 24 height 9
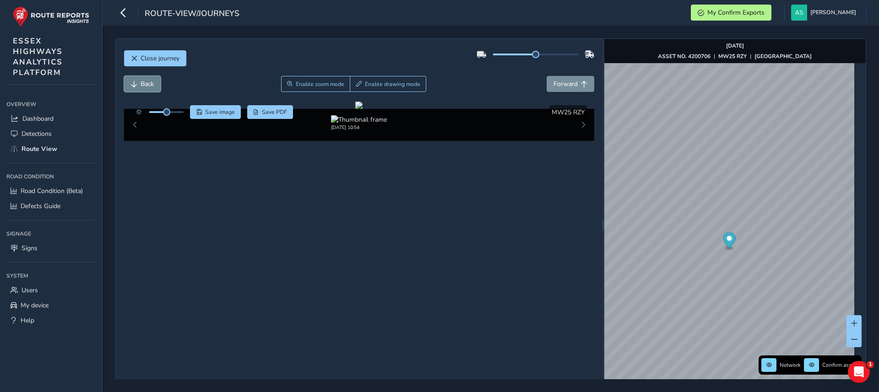
click at [141, 81] on span "Back" at bounding box center [147, 84] width 13 height 9
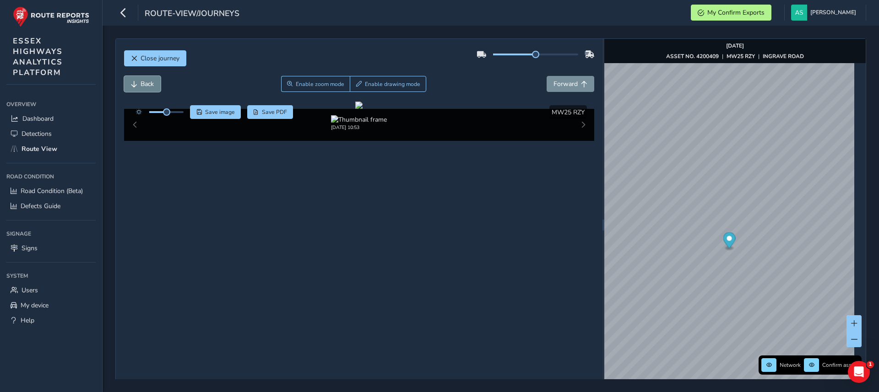
click at [141, 81] on span "Back" at bounding box center [147, 84] width 13 height 9
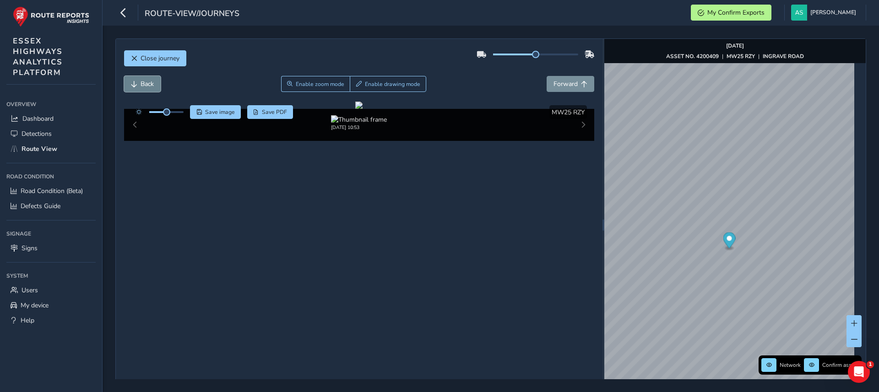
click at [141, 81] on span "Back" at bounding box center [147, 84] width 13 height 9
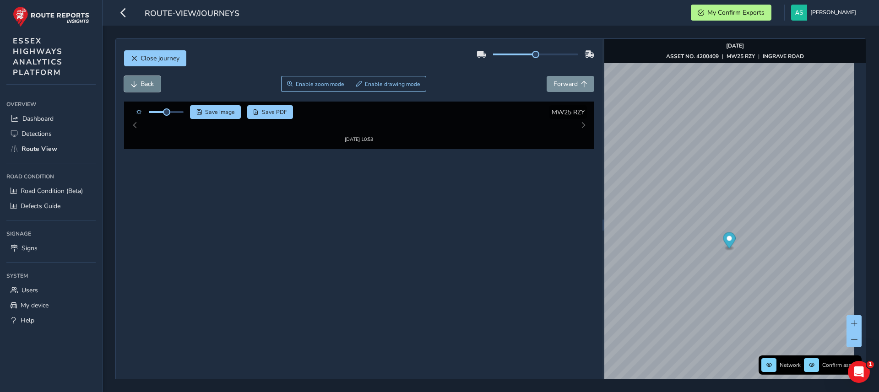
click at [141, 81] on span "Back" at bounding box center [147, 84] width 13 height 9
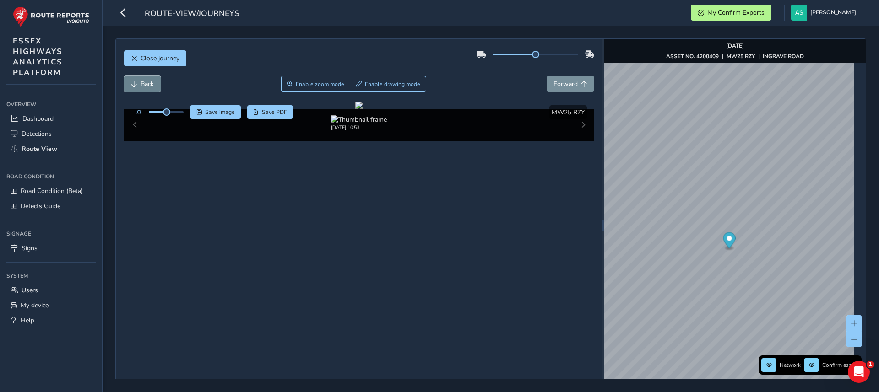
click at [141, 81] on span "Back" at bounding box center [147, 84] width 13 height 9
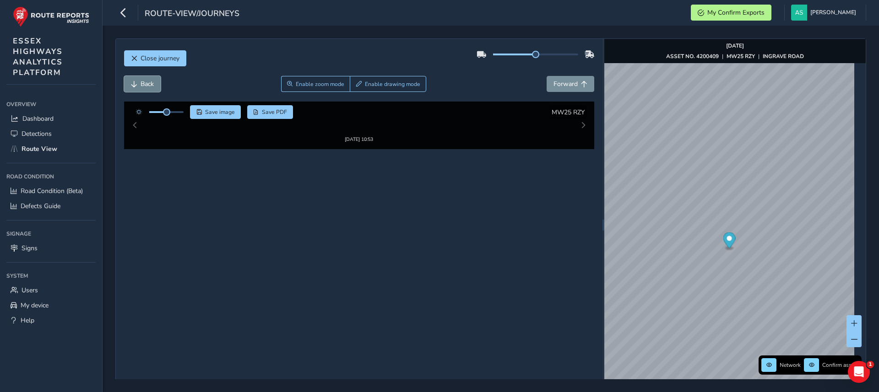
click at [141, 81] on span "Back" at bounding box center [147, 84] width 13 height 9
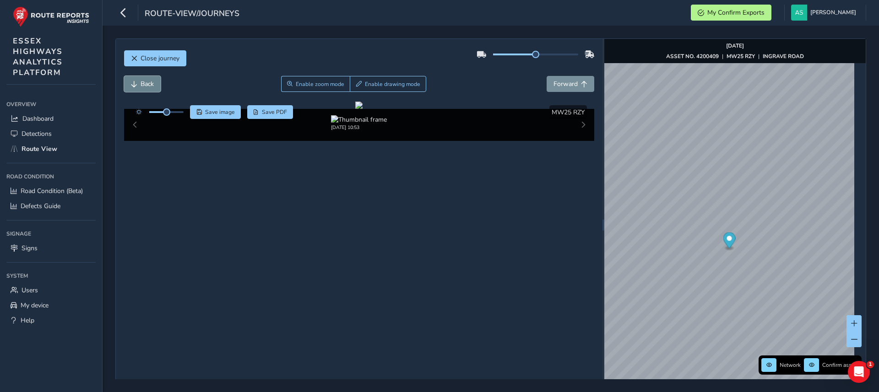
click at [141, 81] on span "Back" at bounding box center [147, 84] width 13 height 9
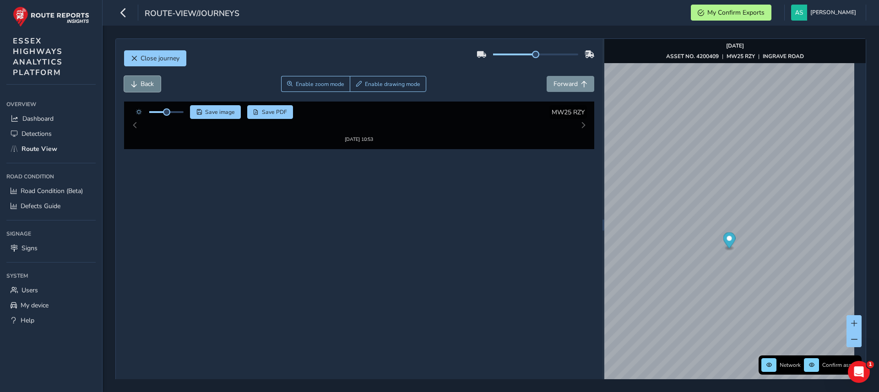
click at [141, 81] on span "Back" at bounding box center [147, 84] width 13 height 9
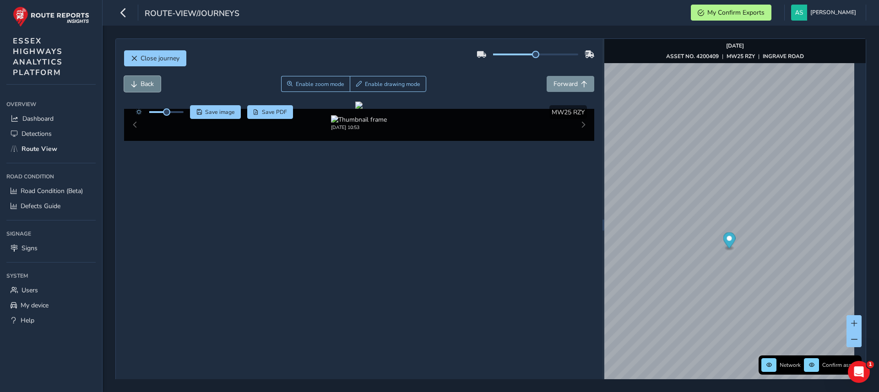
click at [141, 81] on span "Back" at bounding box center [147, 84] width 13 height 9
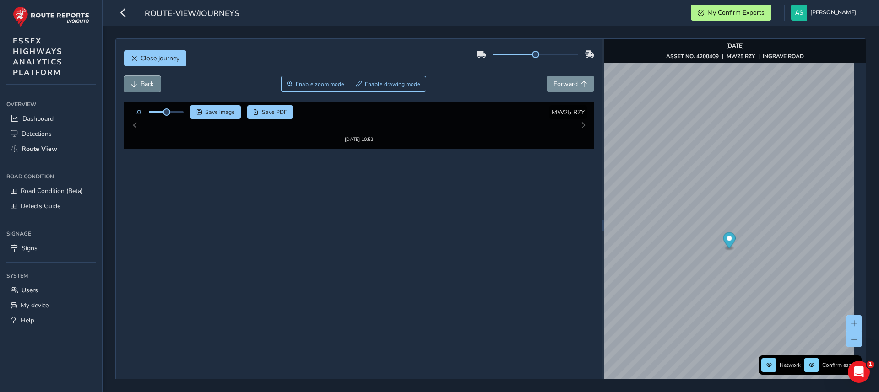
click at [141, 81] on span "Back" at bounding box center [147, 84] width 13 height 9
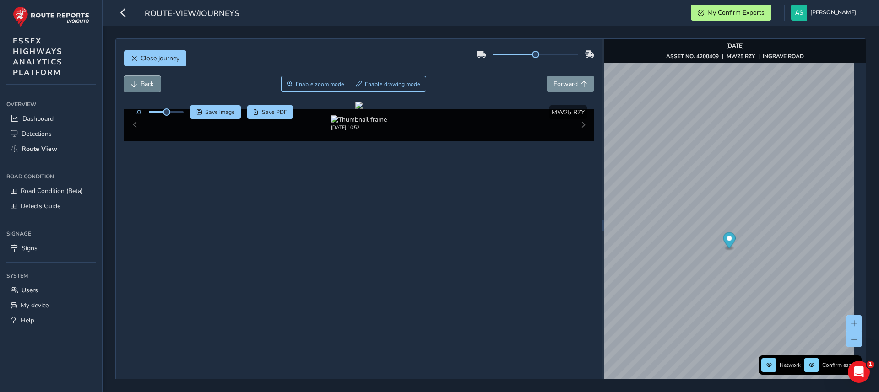
click at [141, 81] on span "Back" at bounding box center [147, 84] width 13 height 9
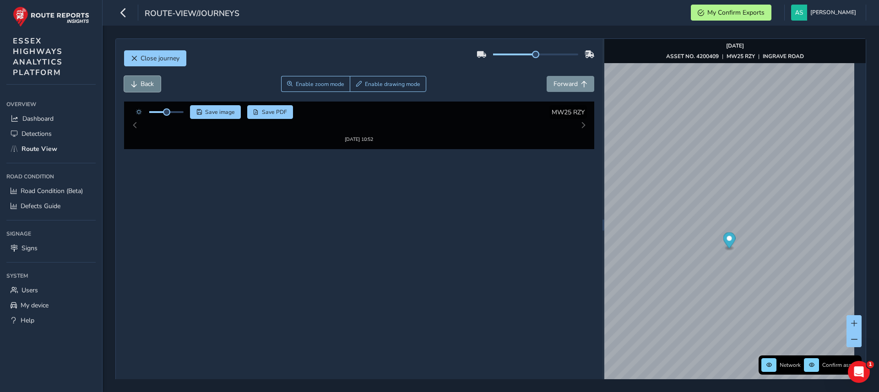
click at [141, 81] on span "Back" at bounding box center [147, 84] width 13 height 9
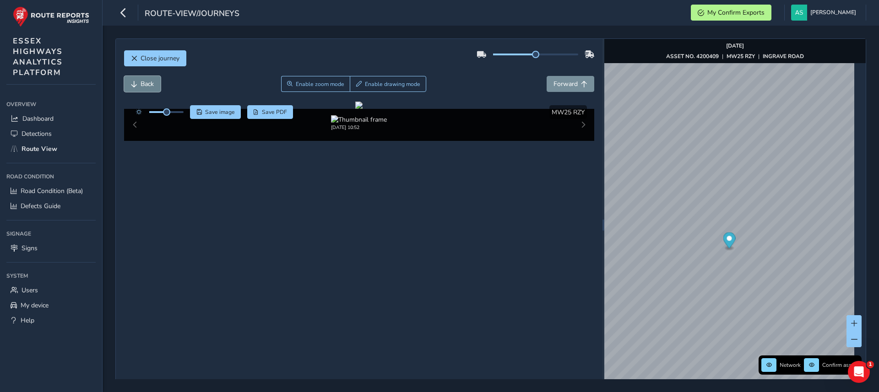
click at [141, 81] on span "Back" at bounding box center [147, 84] width 13 height 9
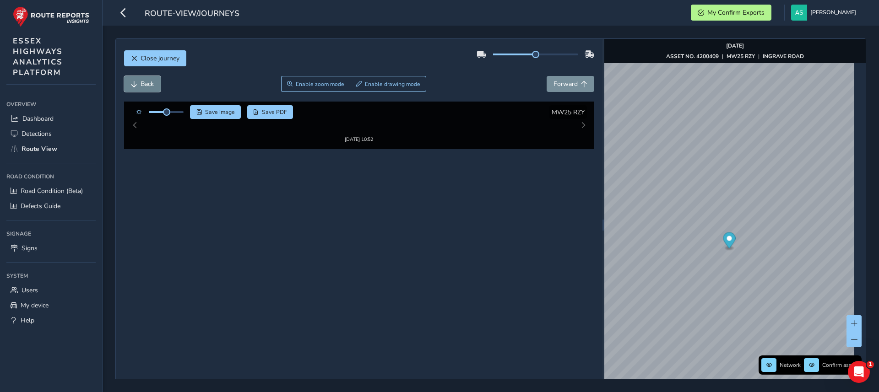
click at [141, 81] on span "Back" at bounding box center [147, 84] width 13 height 9
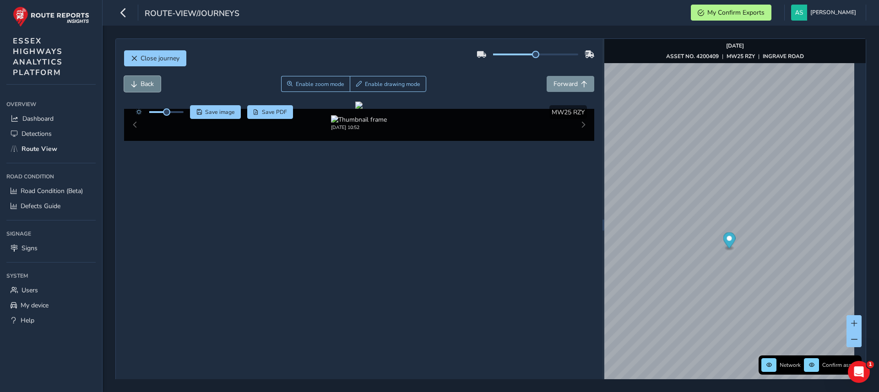
click at [141, 81] on span "Back" at bounding box center [147, 84] width 13 height 9
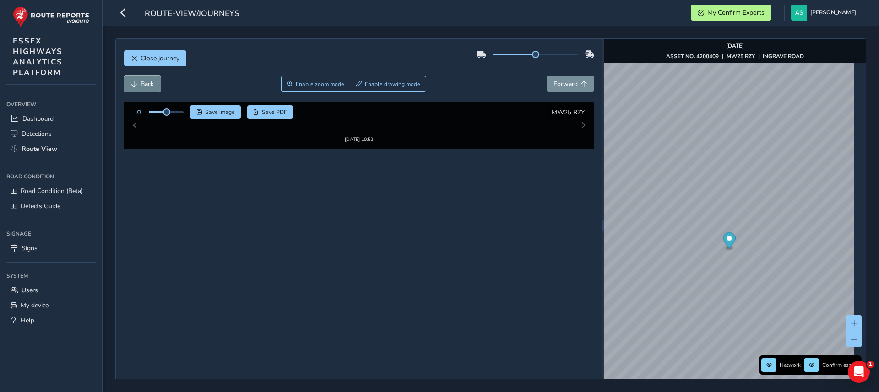
click at [141, 81] on span "Back" at bounding box center [147, 84] width 13 height 9
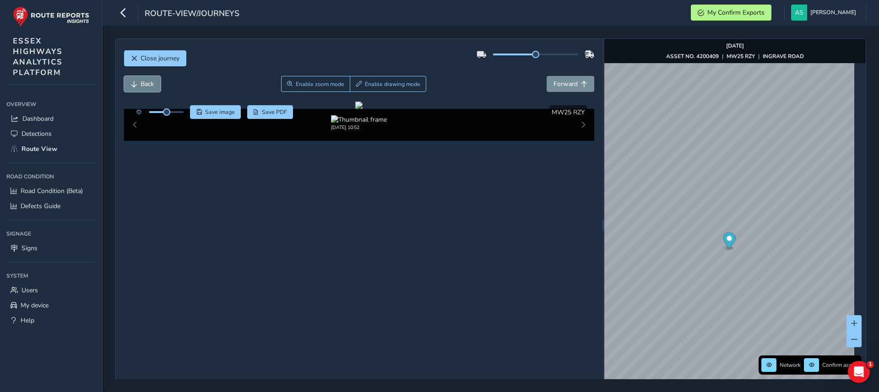
click at [141, 81] on span "Back" at bounding box center [147, 84] width 13 height 9
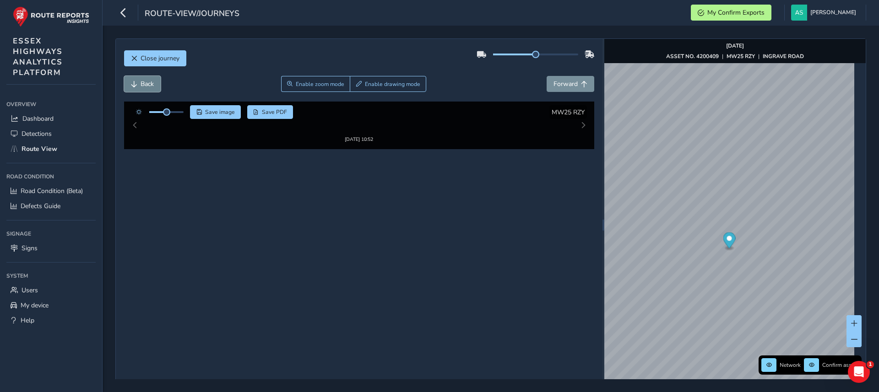
click at [141, 81] on span "Back" at bounding box center [147, 84] width 13 height 9
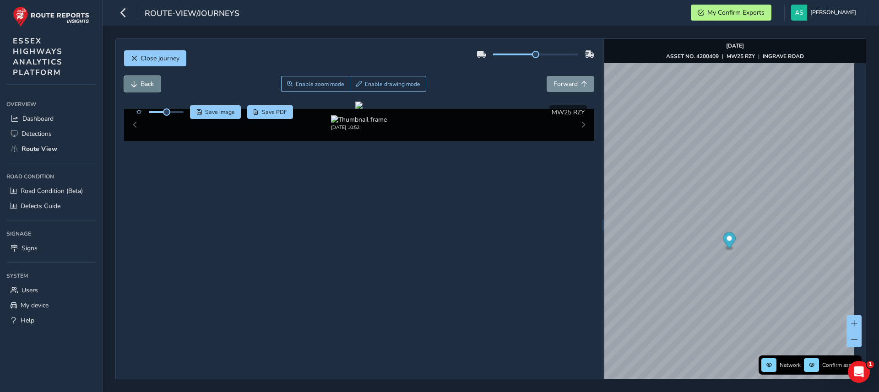
click at [141, 81] on span "Back" at bounding box center [147, 84] width 13 height 9
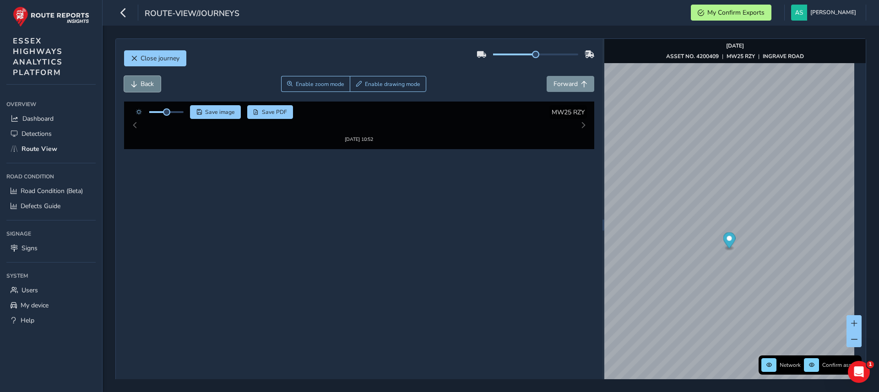
click at [141, 81] on span "Back" at bounding box center [147, 84] width 13 height 9
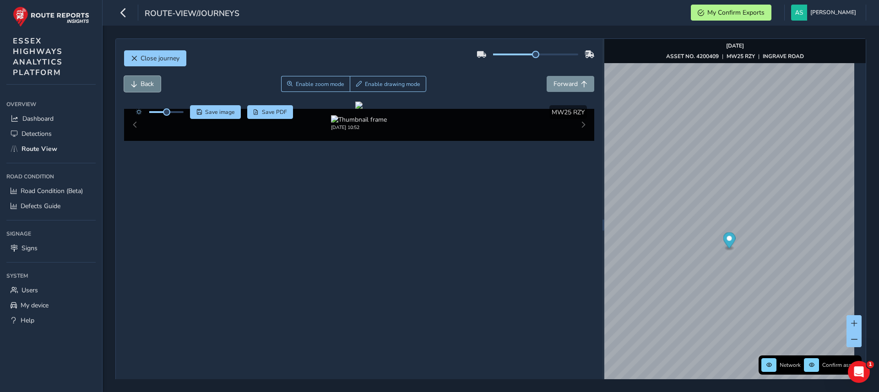
click at [141, 81] on span "Back" at bounding box center [147, 84] width 13 height 9
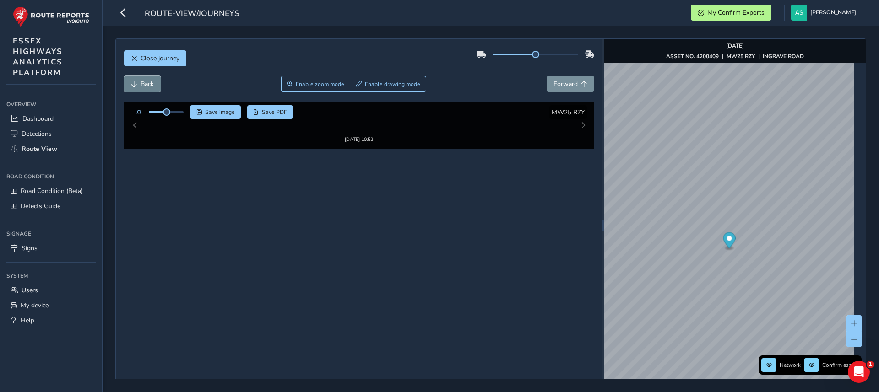
click at [141, 81] on span "Back" at bounding box center [147, 84] width 13 height 9
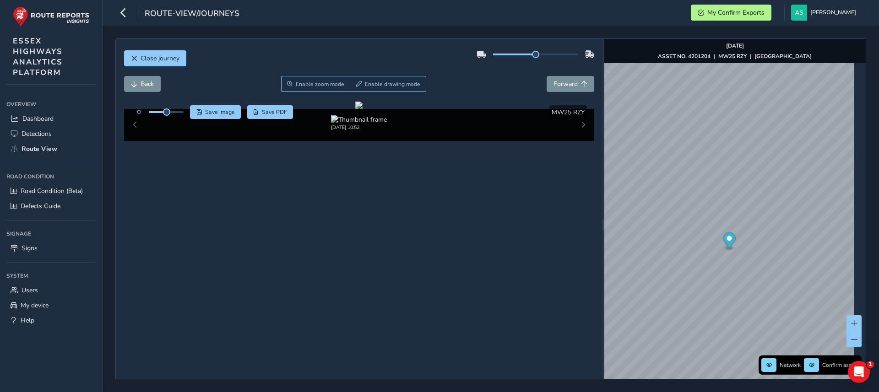
click at [126, 73] on div "Close journey" at bounding box center [359, 61] width 471 height 29
click at [136, 82] on span "Back" at bounding box center [134, 84] width 6 height 6
click at [591, 214] on div "Close journey Back Enable zoom mode Enable drawing mode Forward Click and Drag …" at bounding box center [490, 225] width 751 height 374
click at [742, 233] on link "Thu, 21 Aug, 11:56" at bounding box center [747, 236] width 37 height 8
click at [555, 82] on span "Forward" at bounding box center [566, 84] width 24 height 9
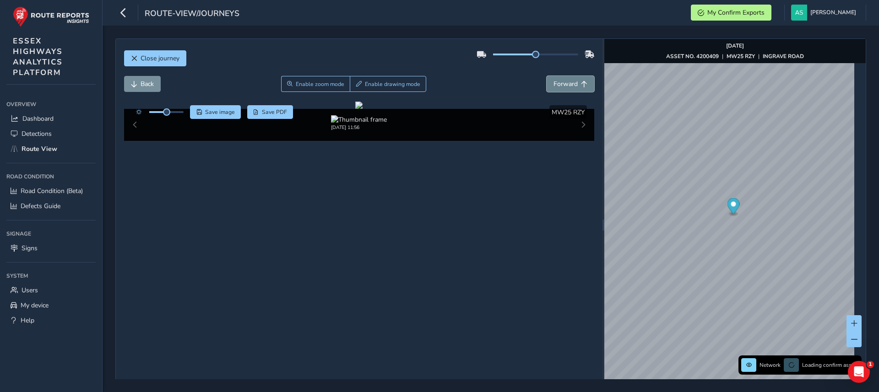
click at [555, 82] on span "Forward" at bounding box center [566, 84] width 24 height 9
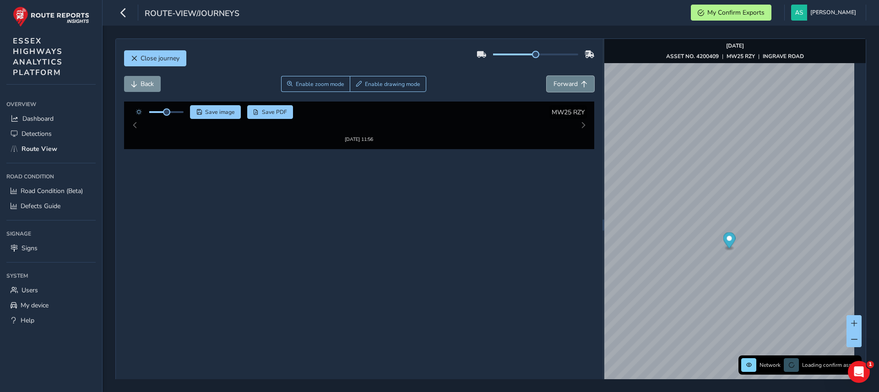
click at [555, 82] on span "Forward" at bounding box center [566, 84] width 24 height 9
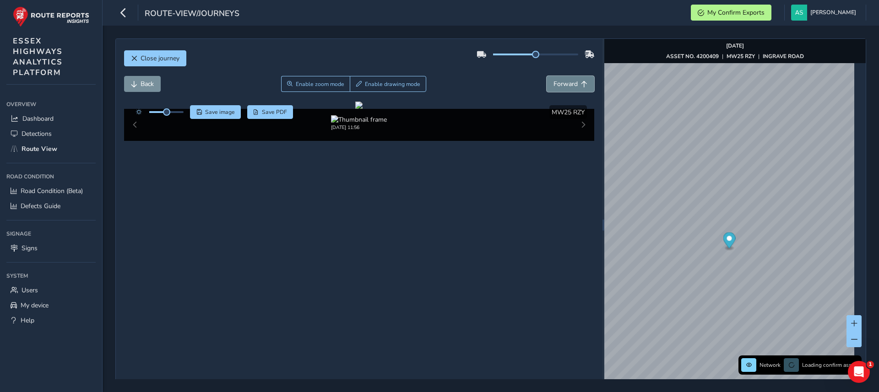
click at [555, 82] on span "Forward" at bounding box center [566, 84] width 24 height 9
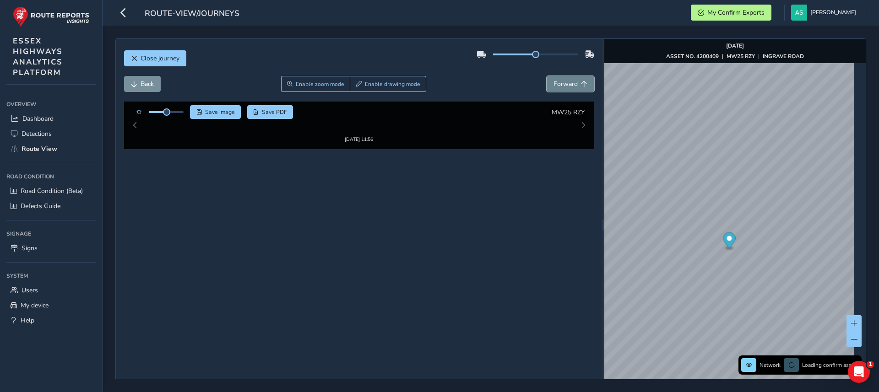
click at [555, 82] on span "Forward" at bounding box center [566, 84] width 24 height 9
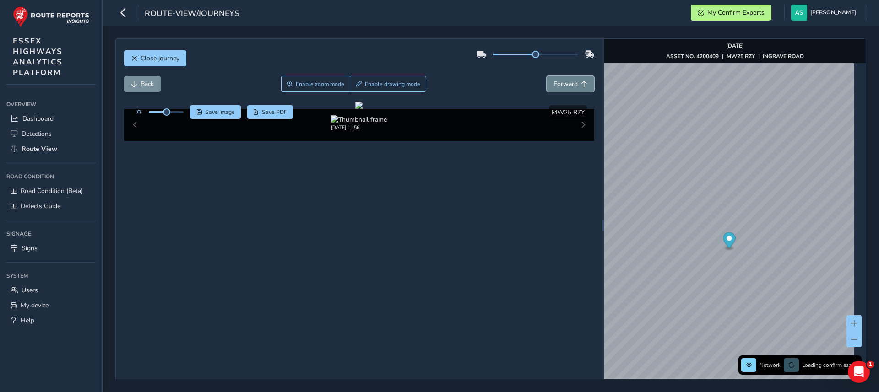
click at [555, 82] on span "Forward" at bounding box center [566, 84] width 24 height 9
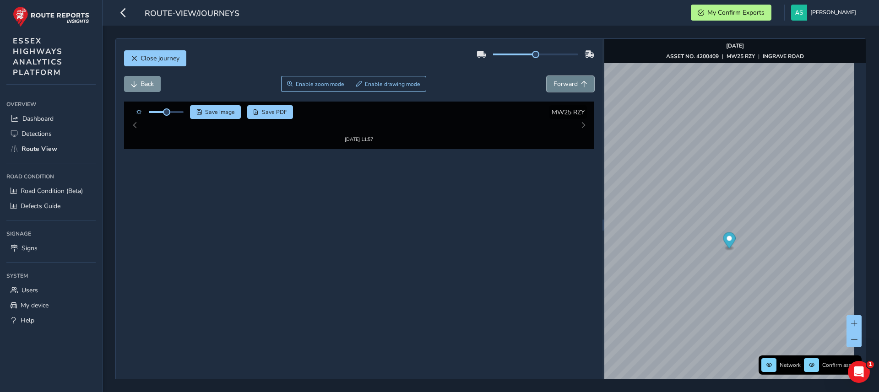
click at [555, 82] on span "Forward" at bounding box center [566, 84] width 24 height 9
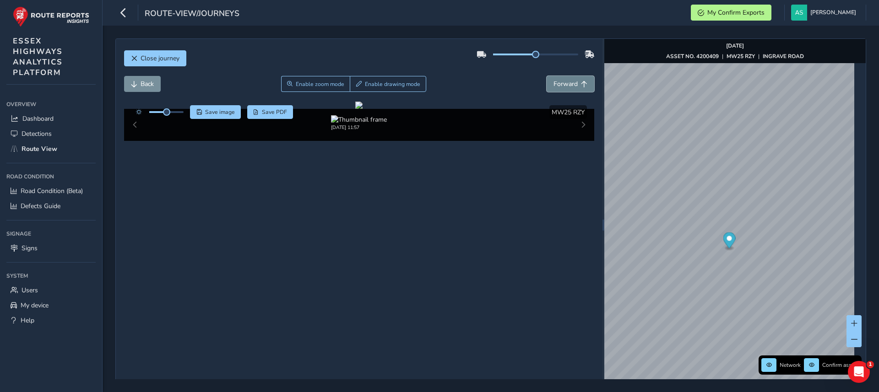
click at [555, 82] on span "Forward" at bounding box center [566, 84] width 24 height 9
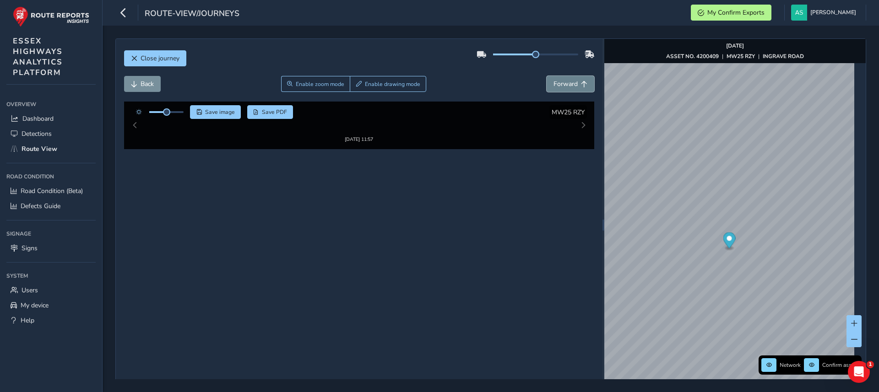
click at [555, 82] on span "Forward" at bounding box center [566, 84] width 24 height 9
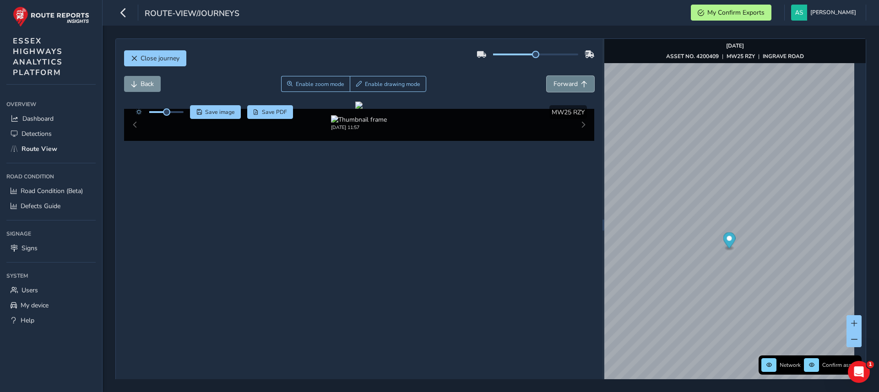
click at [555, 82] on span "Forward" at bounding box center [566, 84] width 24 height 9
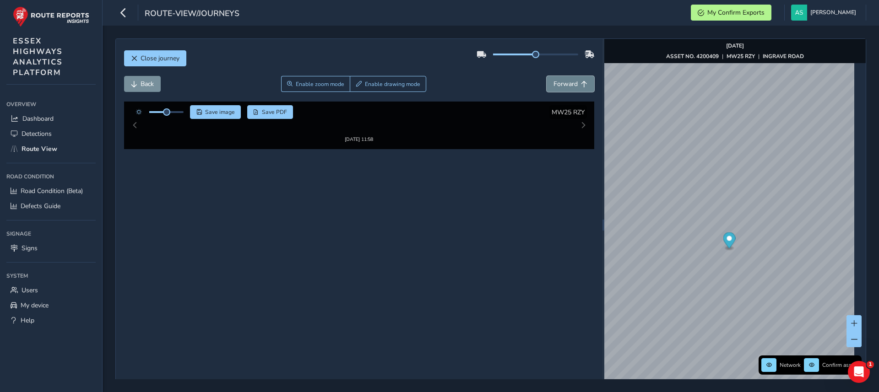
click at [555, 82] on span "Forward" at bounding box center [566, 84] width 24 height 9
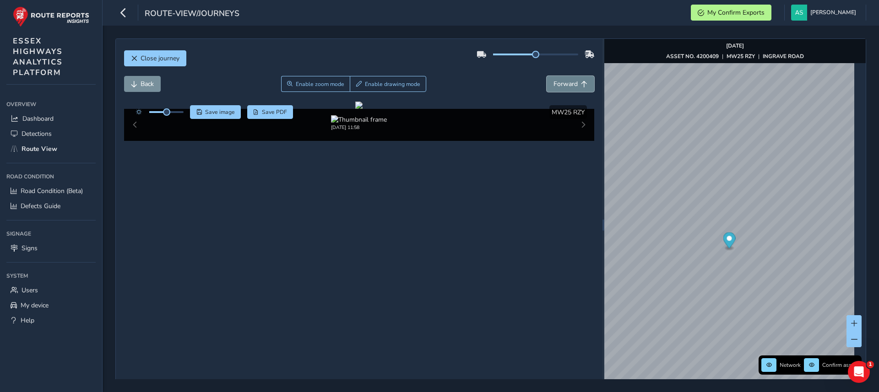
click at [555, 82] on span "Forward" at bounding box center [566, 84] width 24 height 9
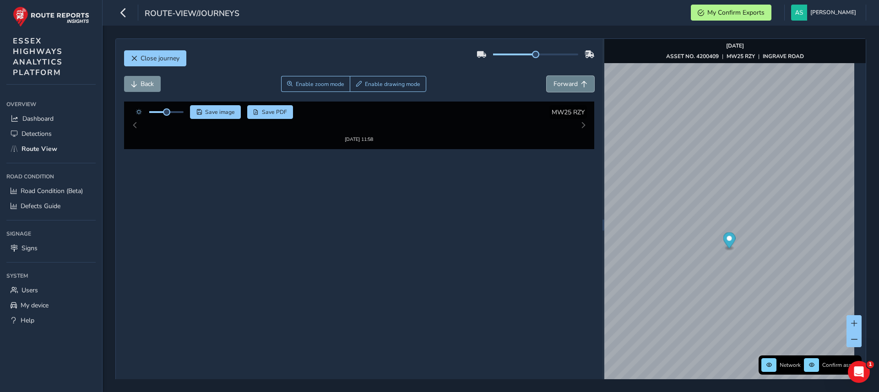
click at [555, 82] on span "Forward" at bounding box center [566, 84] width 24 height 9
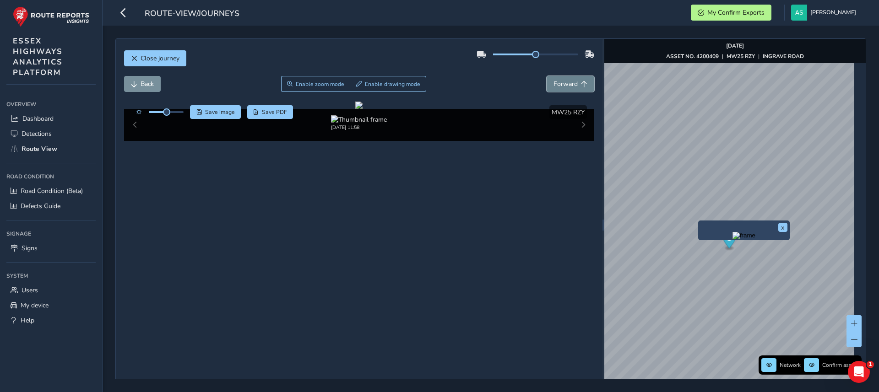
click at [566, 86] on span "Forward" at bounding box center [566, 84] width 24 height 9
click at [141, 86] on span "Back" at bounding box center [147, 84] width 13 height 9
click at [141, 85] on span "Back" at bounding box center [147, 84] width 13 height 9
click at [572, 84] on span "Forward" at bounding box center [566, 84] width 24 height 9
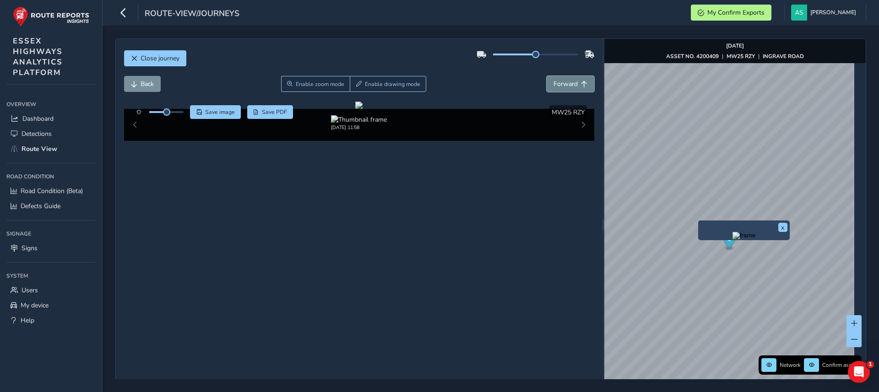
click at [572, 84] on span "Forward" at bounding box center [566, 84] width 24 height 9
drag, startPoint x: 150, startPoint y: 78, endPoint x: 138, endPoint y: 87, distance: 14.7
click at [138, 87] on button "Back" at bounding box center [142, 84] width 37 height 16
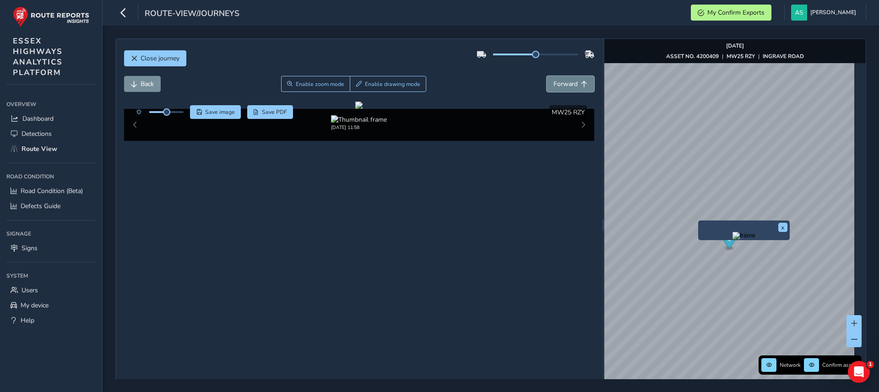
click at [556, 82] on span "Forward" at bounding box center [566, 84] width 24 height 9
click at [355, 109] on div at bounding box center [358, 105] width 7 height 7
click at [321, 82] on span "Enable zoom mode" at bounding box center [320, 84] width 49 height 7
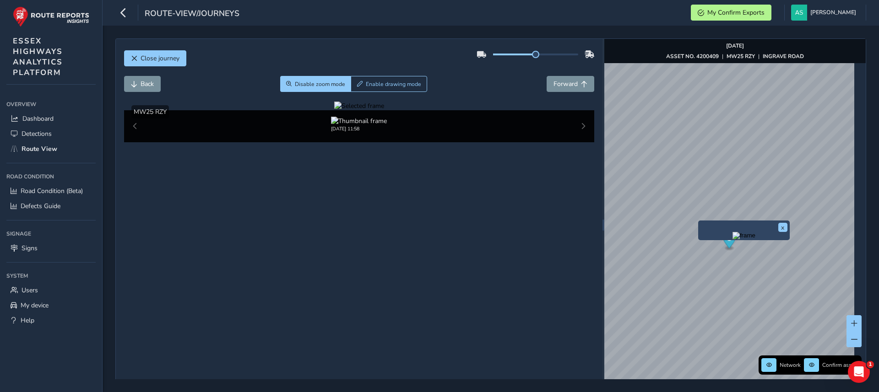
click at [384, 110] on div at bounding box center [359, 106] width 50 height 9
click at [334, 110] on div at bounding box center [359, 106] width 50 height 9
click at [270, 195] on img at bounding box center [725, 302] width 1319 height 742
click at [334, 110] on div at bounding box center [359, 106] width 50 height 9
click at [260, 196] on img at bounding box center [738, 299] width 1319 height 742
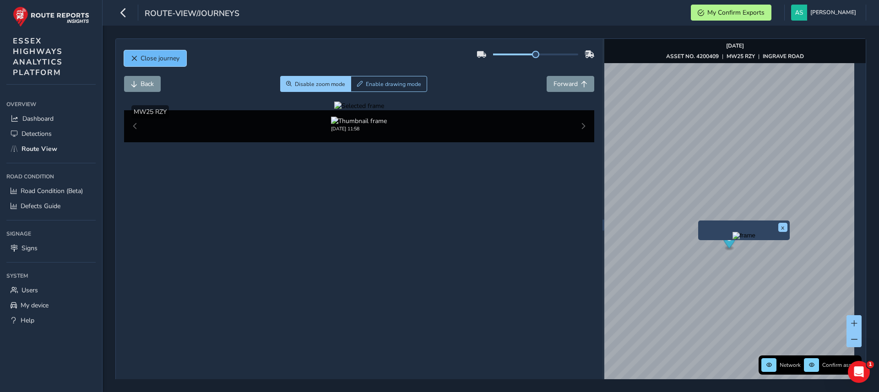
click at [171, 58] on span "Close journey" at bounding box center [160, 58] width 39 height 9
